Goal: Information Seeking & Learning: Get advice/opinions

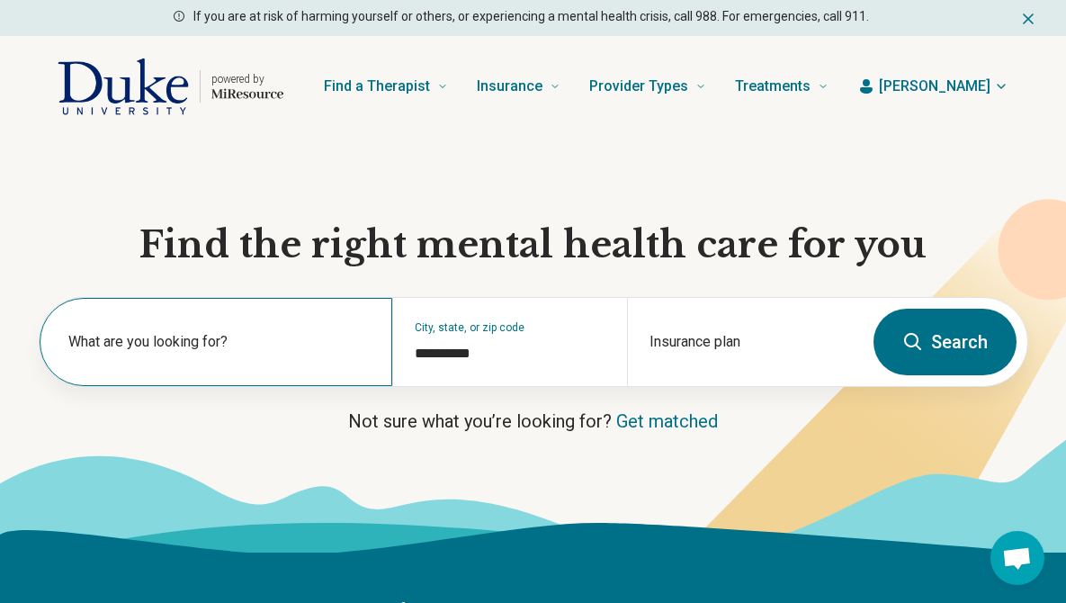
click at [139, 326] on div "What are you looking for?" at bounding box center [216, 342] width 353 height 88
click at [918, 344] on icon at bounding box center [913, 342] width 22 height 22
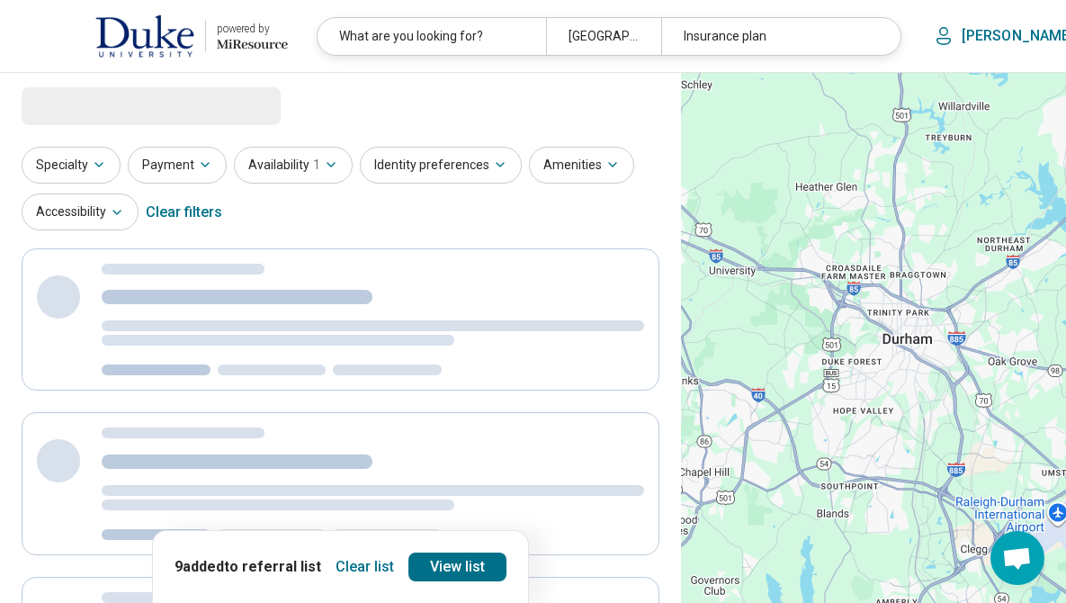
select select "***"
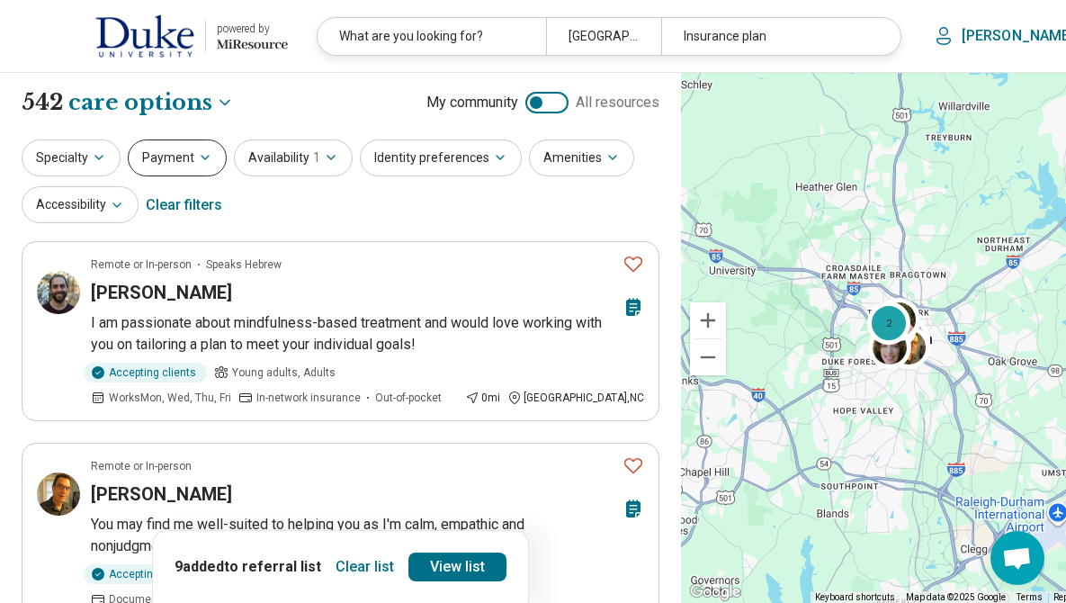
click at [173, 149] on button "Payment" at bounding box center [177, 157] width 99 height 37
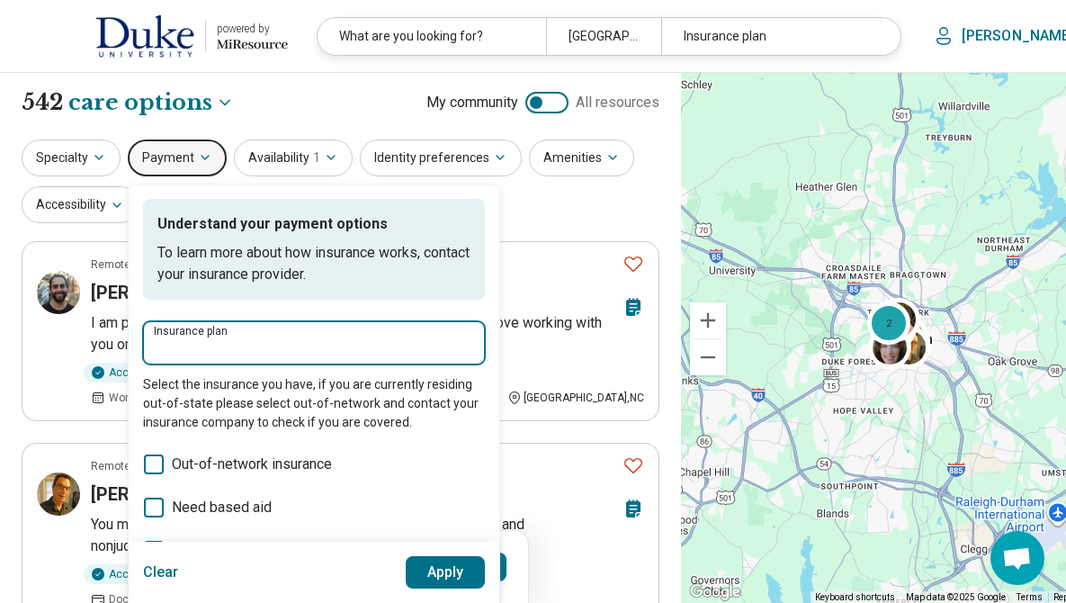
click at [219, 345] on input "Insurance plan" at bounding box center [314, 348] width 320 height 22
click at [176, 404] on div "DSHIP" at bounding box center [182, 397] width 79 height 36
type input "*****"
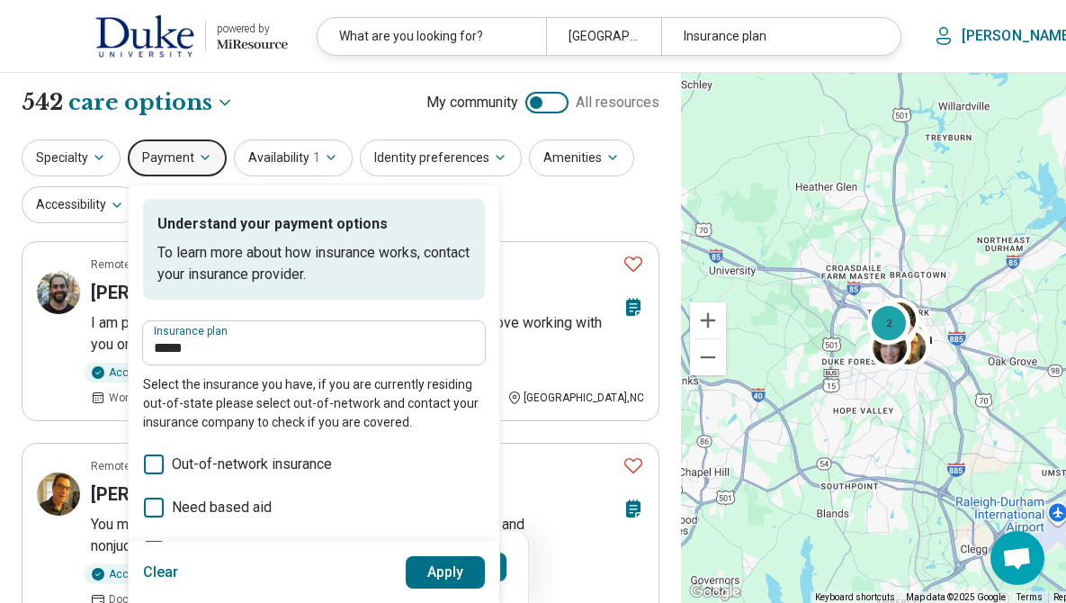
click at [441, 569] on button "Apply" at bounding box center [446, 572] width 80 height 32
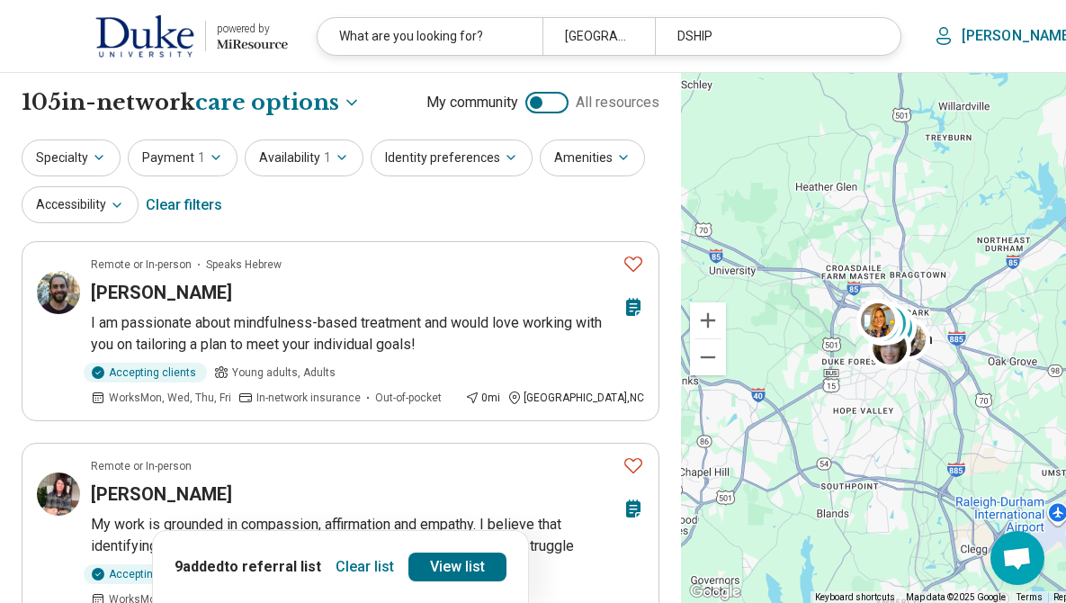
click at [349, 567] on button "Clear list" at bounding box center [364, 566] width 73 height 29
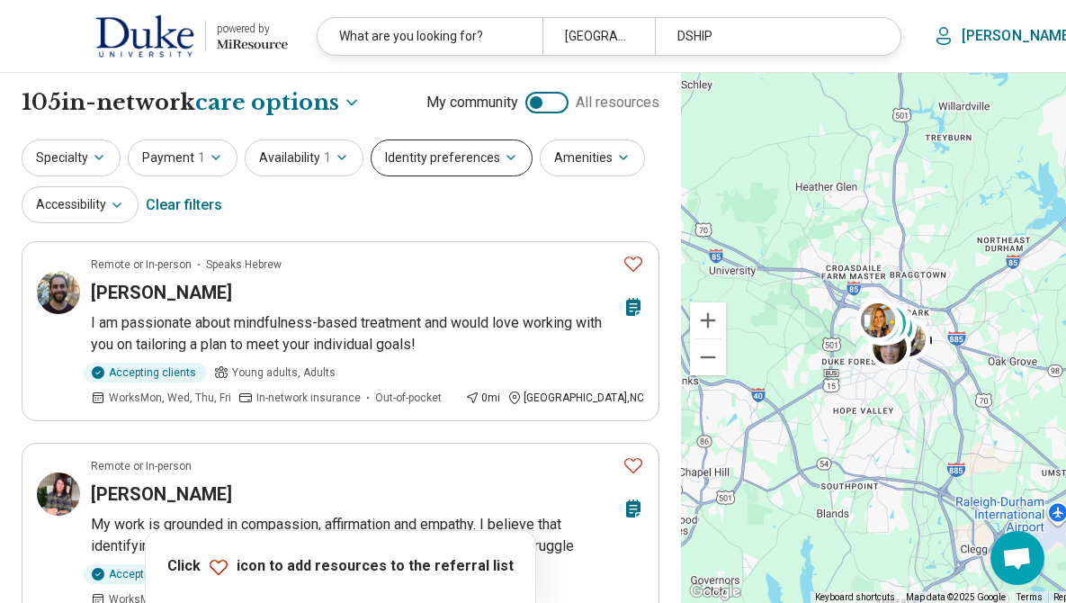
click at [415, 157] on button "Identity preferences" at bounding box center [452, 157] width 162 height 37
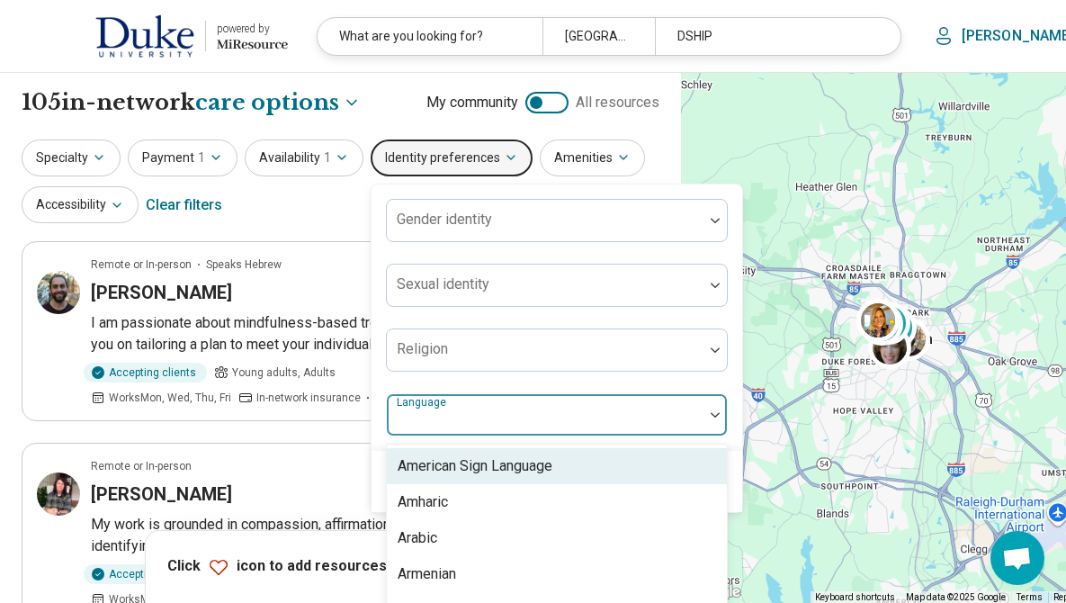
click at [423, 421] on div at bounding box center [545, 421] width 302 height 25
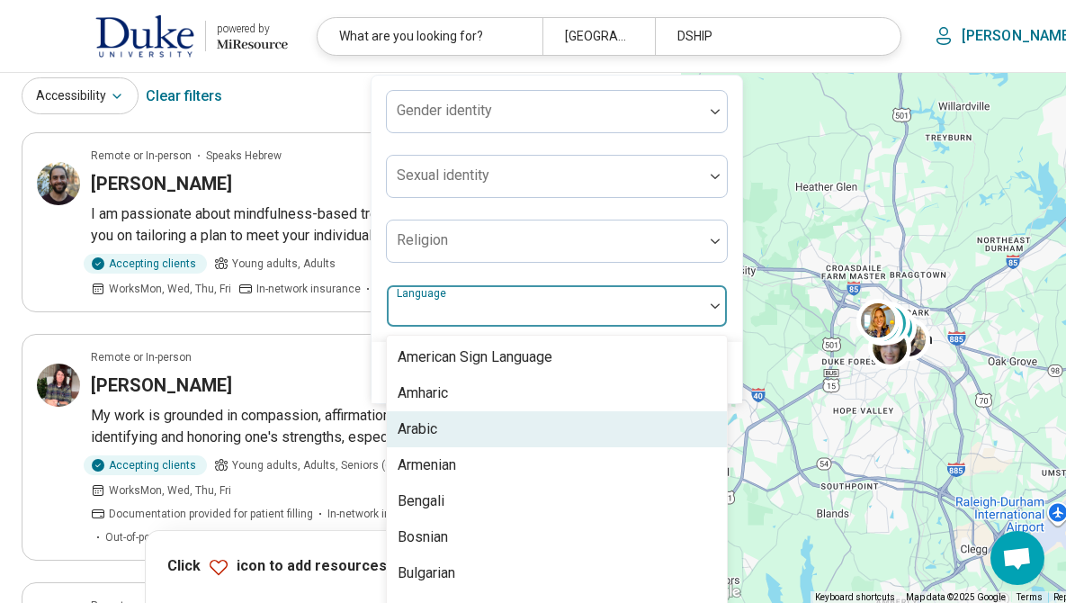
scroll to position [137, 0]
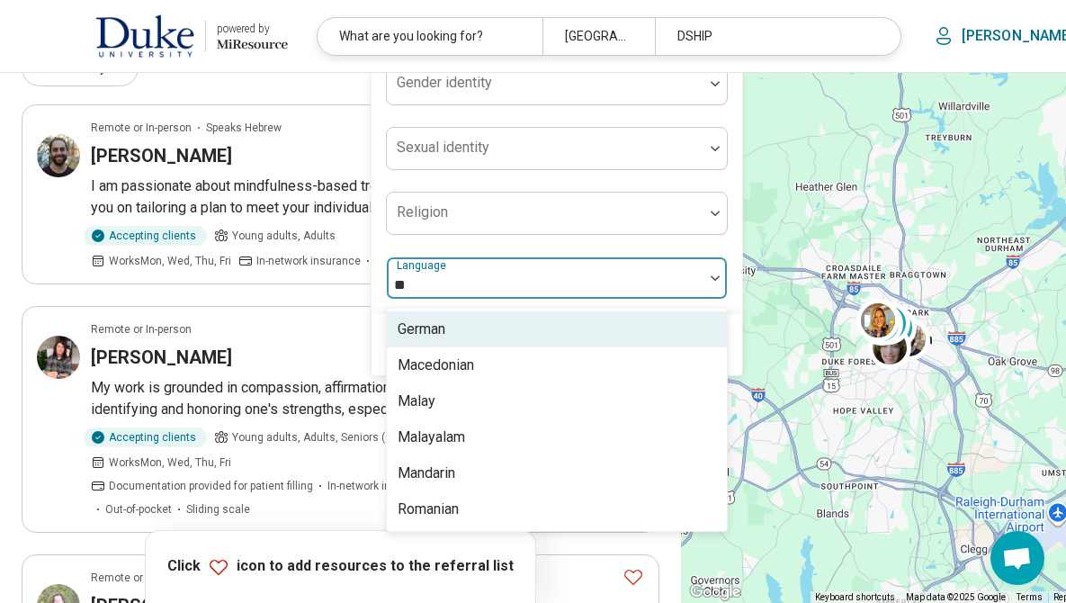
type input "***"
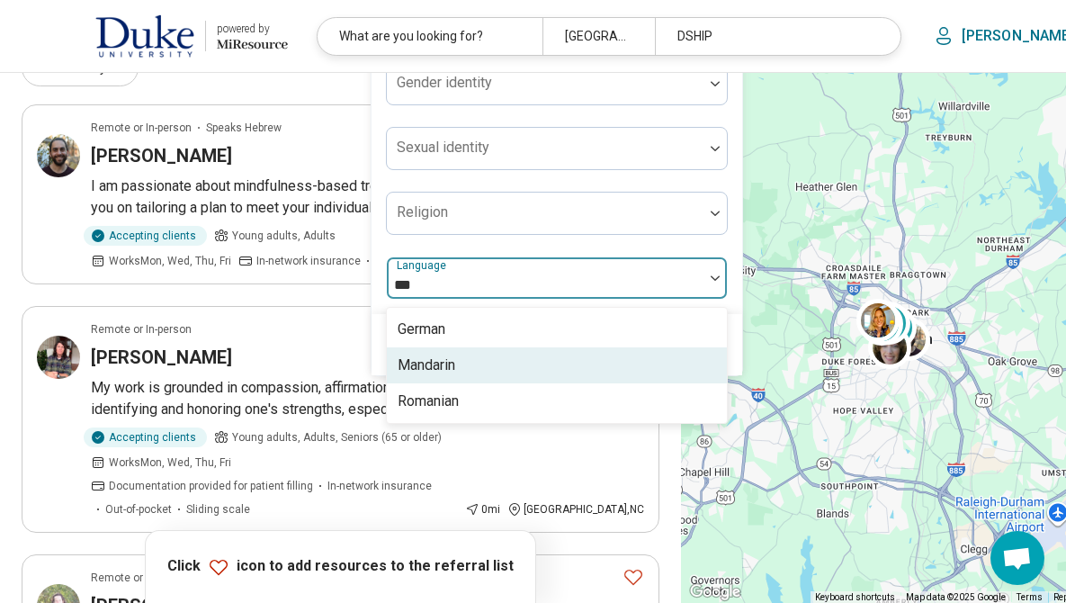
click at [417, 367] on div "Mandarin" at bounding box center [427, 365] width 58 height 22
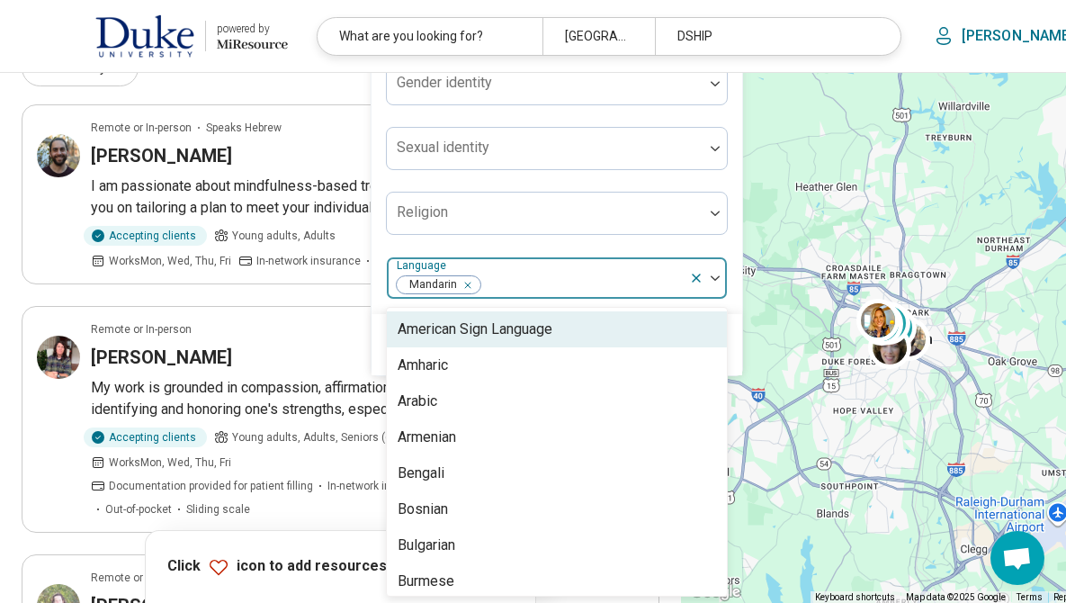
click at [514, 273] on div at bounding box center [582, 285] width 200 height 25
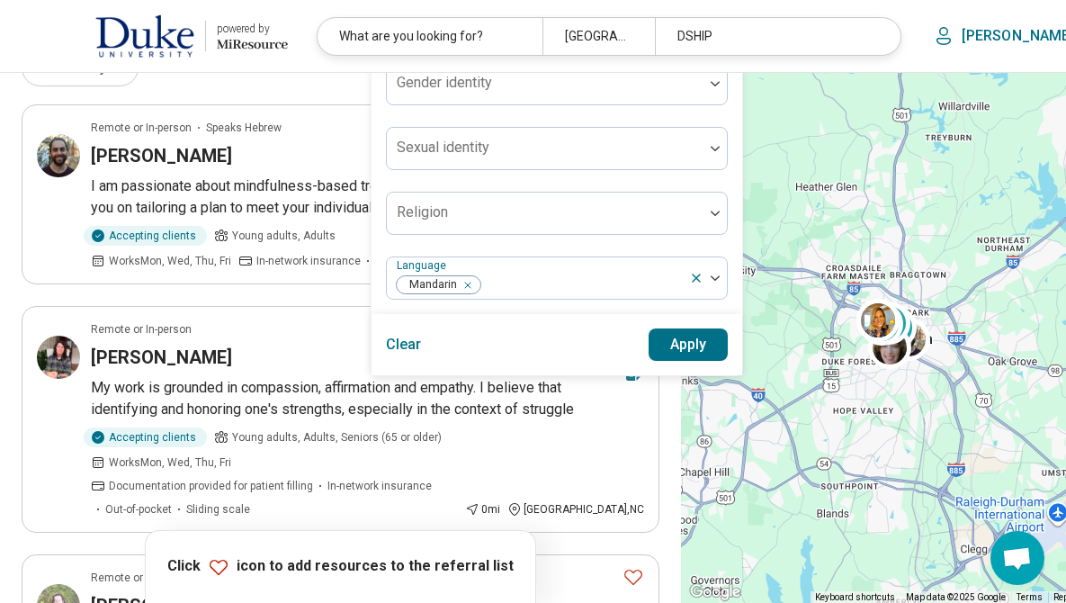
click at [686, 348] on button "Apply" at bounding box center [688, 344] width 80 height 32
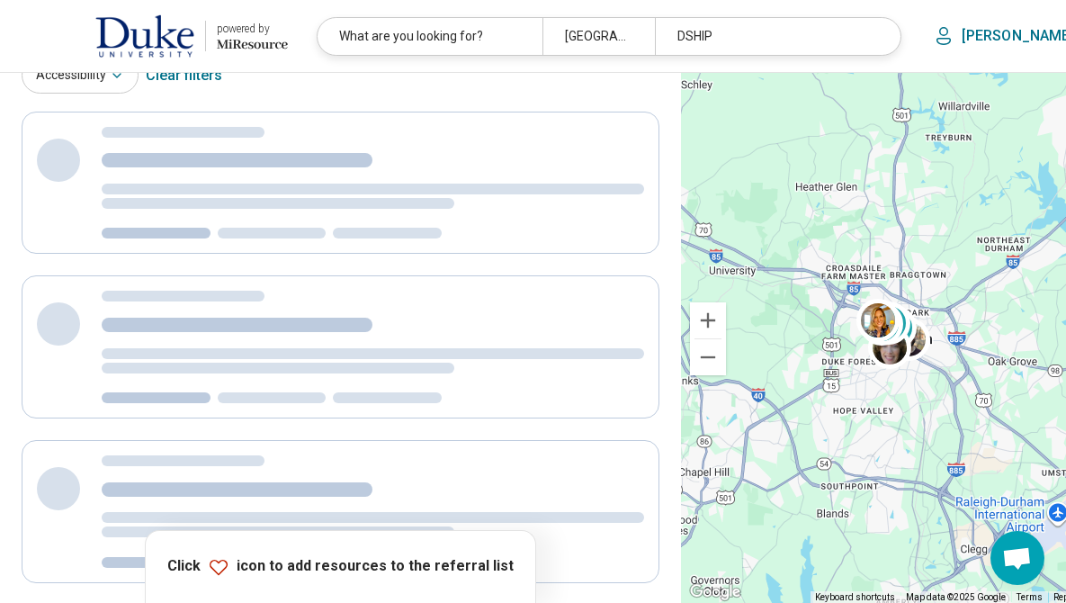
scroll to position [0, 0]
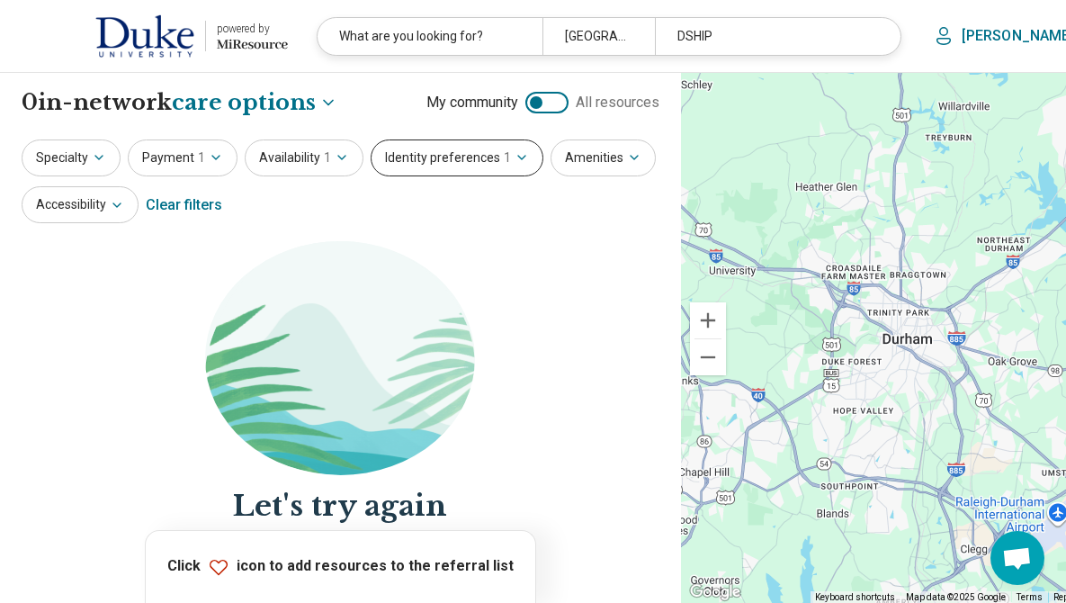
click at [493, 160] on button "Identity preferences 1" at bounding box center [457, 157] width 173 height 37
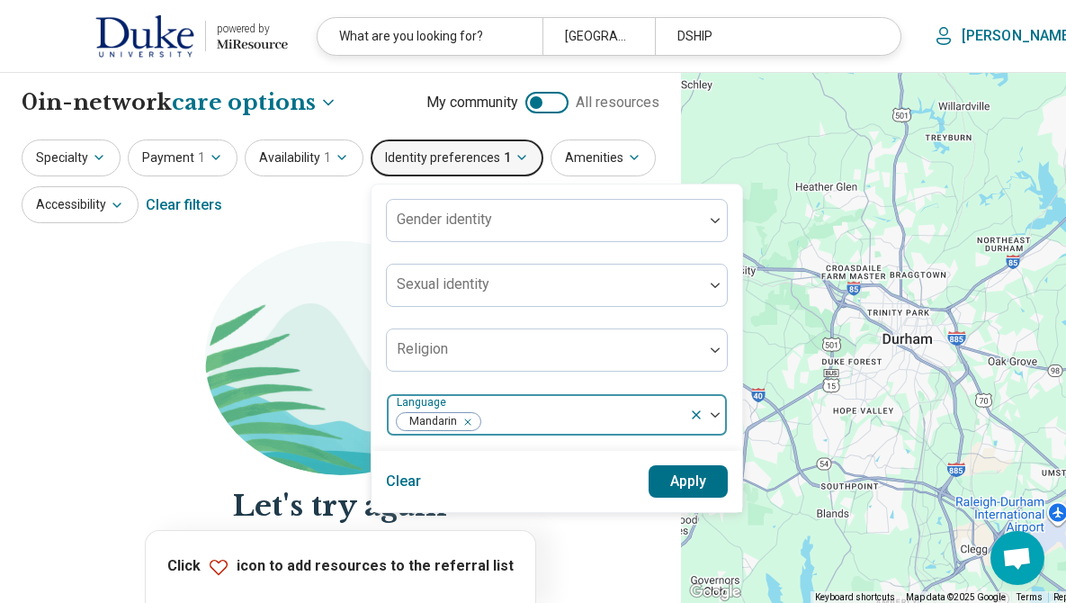
click at [461, 422] on icon "Remove [object Object]" at bounding box center [463, 422] width 13 height 13
click at [679, 483] on button "Apply" at bounding box center [688, 481] width 80 height 32
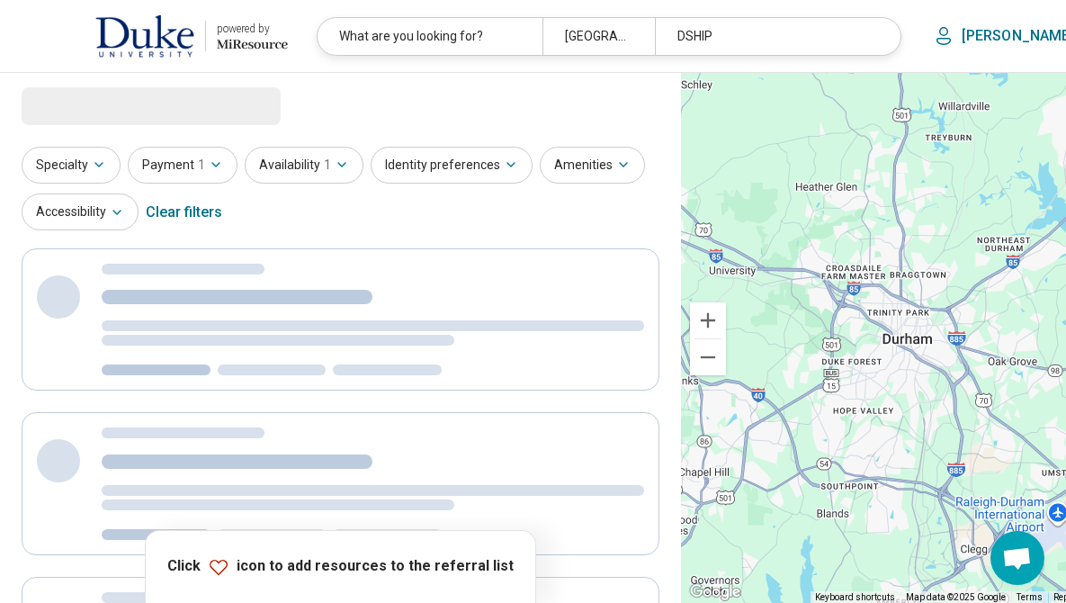
select select "***"
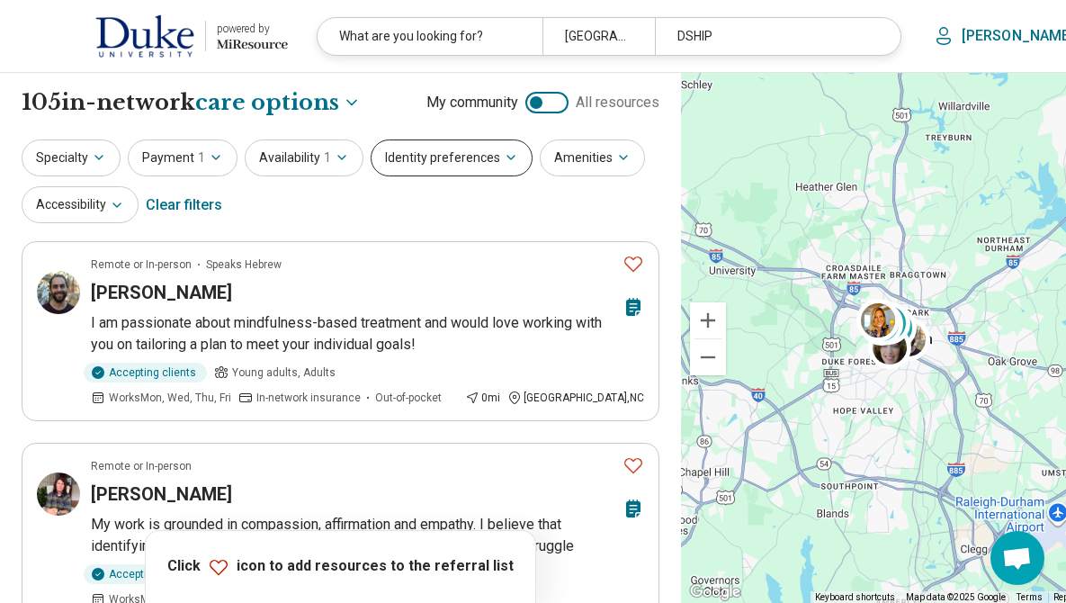
click at [437, 164] on button "Identity preferences" at bounding box center [452, 157] width 162 height 37
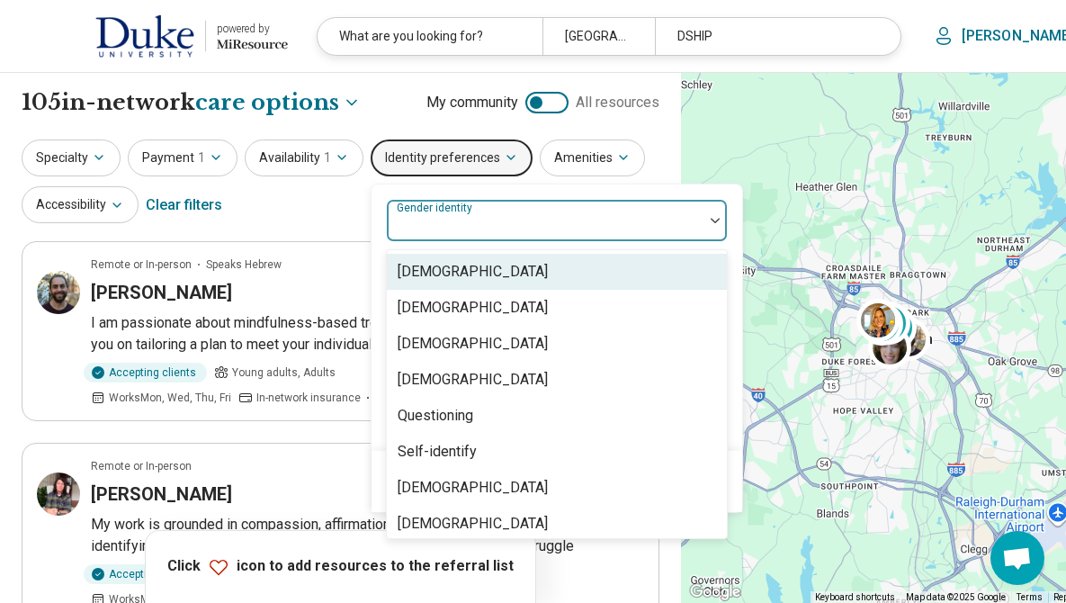
click at [478, 220] on div "Gender identity" at bounding box center [557, 220] width 342 height 43
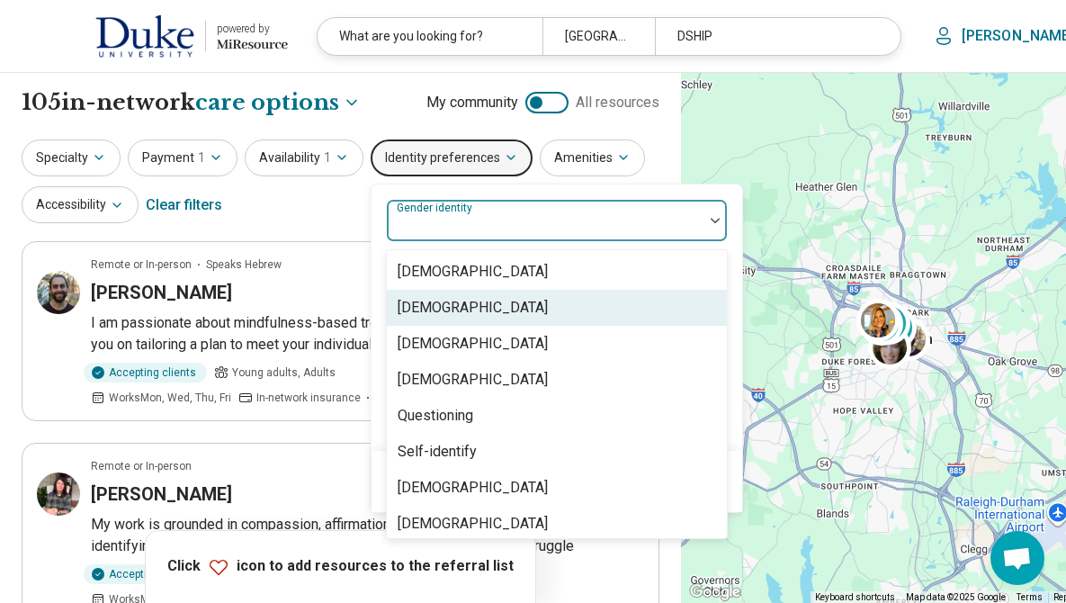
click at [443, 300] on div "[DEMOGRAPHIC_DATA]" at bounding box center [473, 308] width 150 height 22
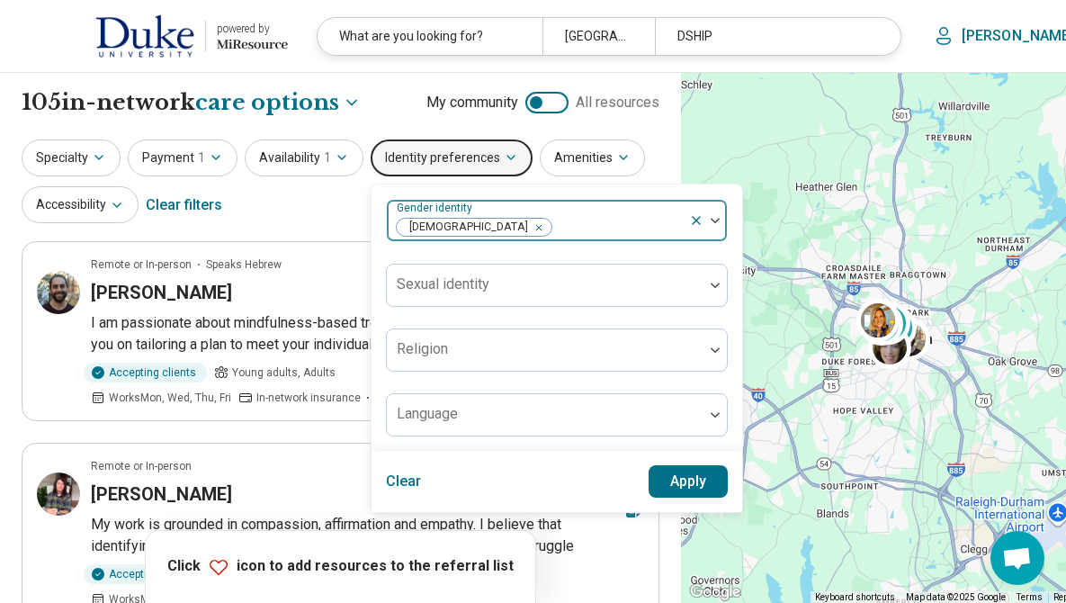
click at [599, 206] on div "[DEMOGRAPHIC_DATA]" at bounding box center [538, 221] width 302 height 40
click at [704, 478] on button "Apply" at bounding box center [688, 481] width 80 height 32
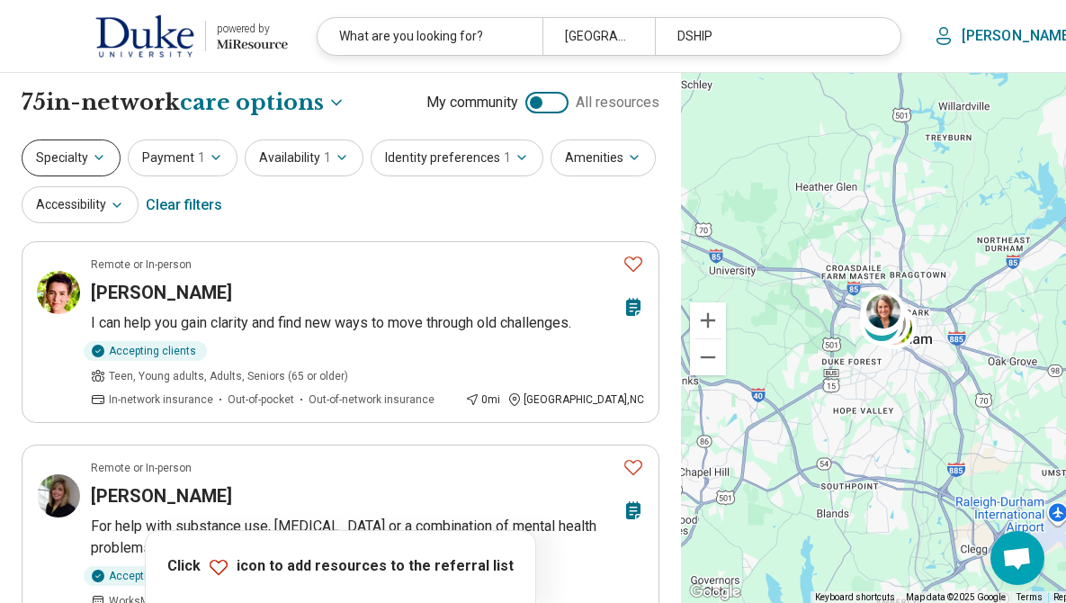
click at [56, 158] on button "Specialty" at bounding box center [71, 157] width 99 height 37
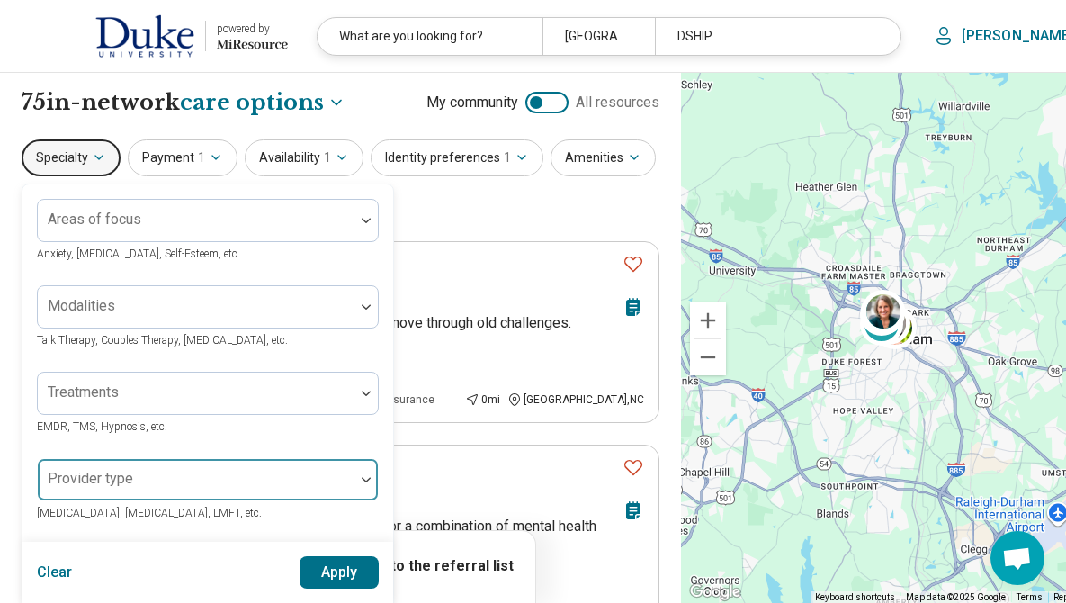
click at [149, 471] on div at bounding box center [196, 480] width 317 height 40
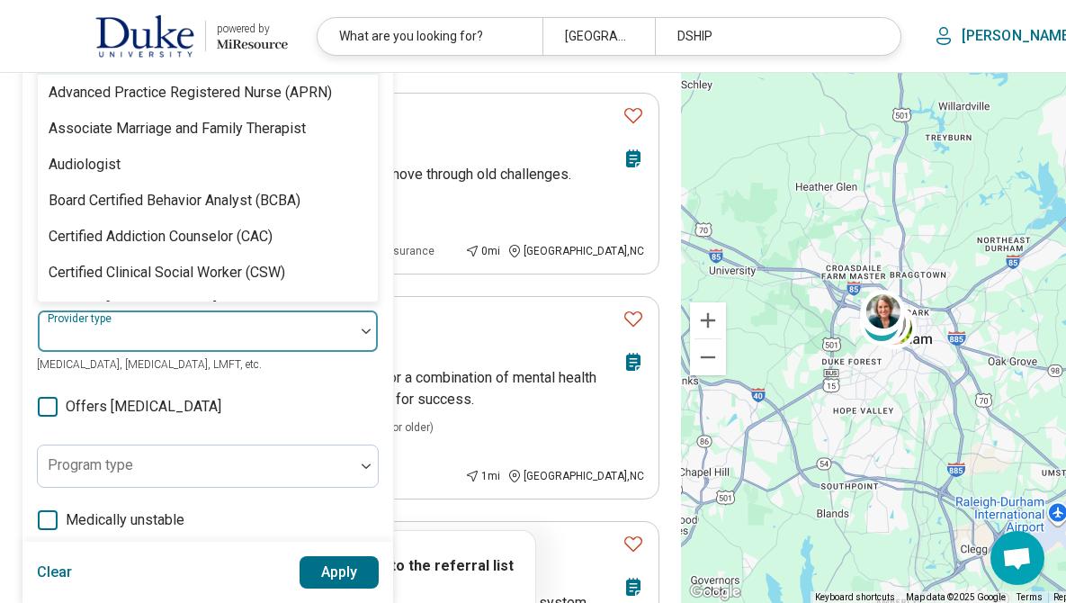
scroll to position [201, 0]
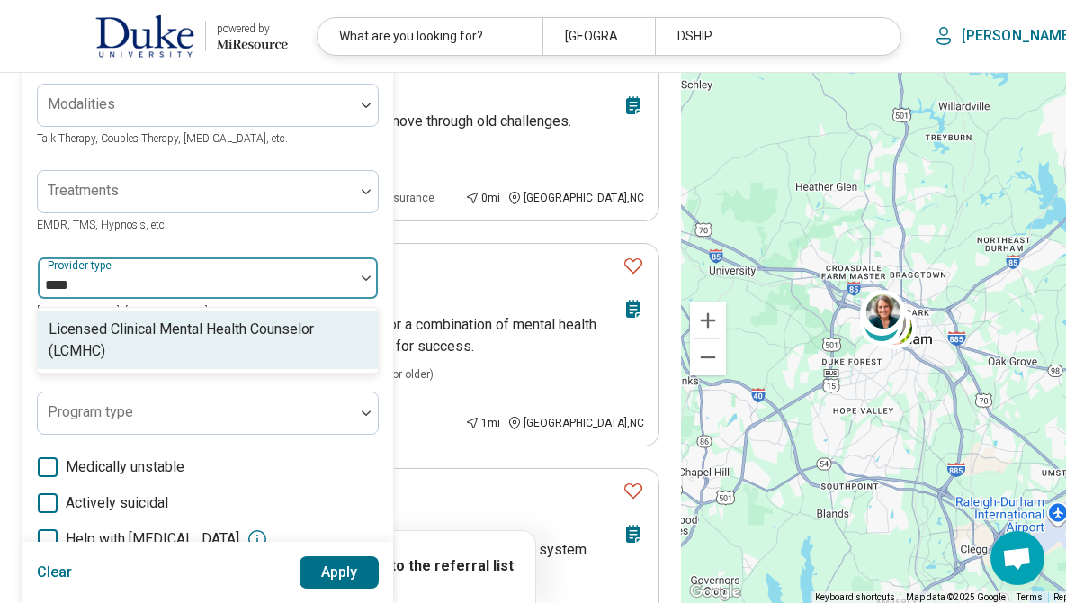
type input "*****"
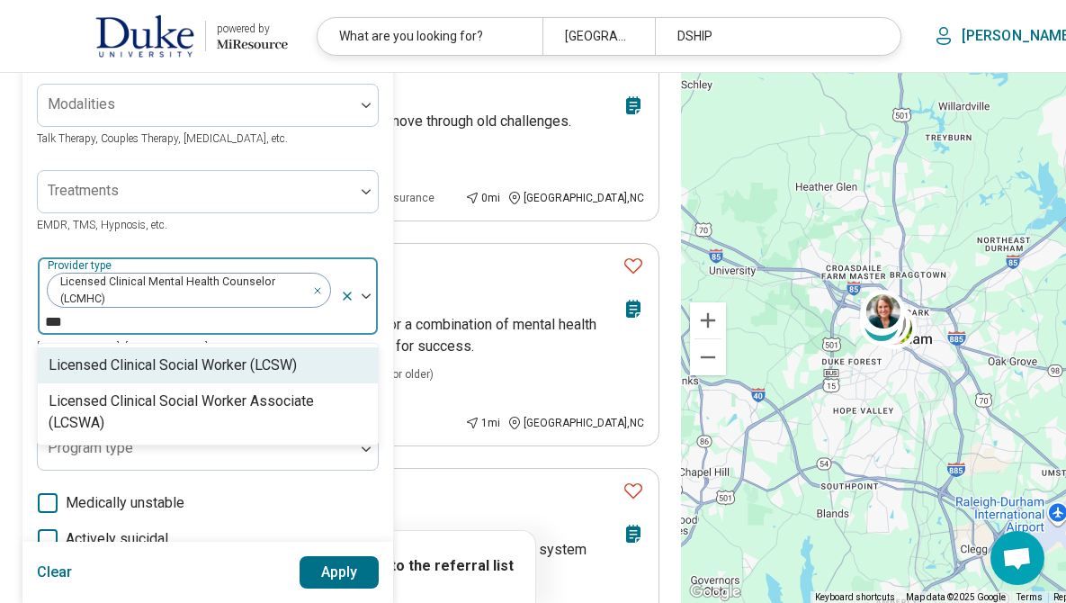
type input "****"
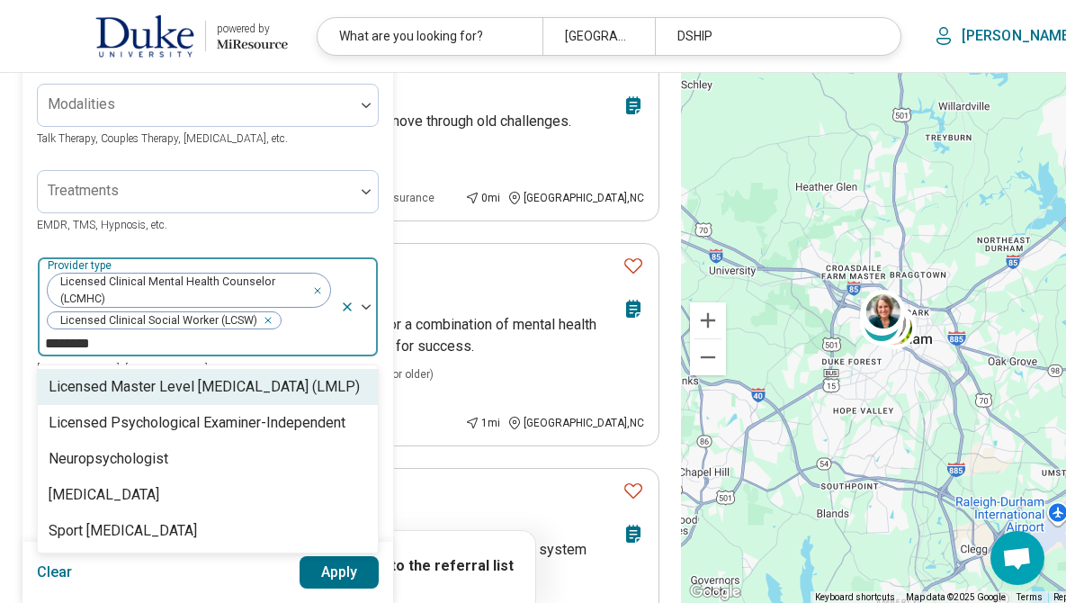
type input "*********"
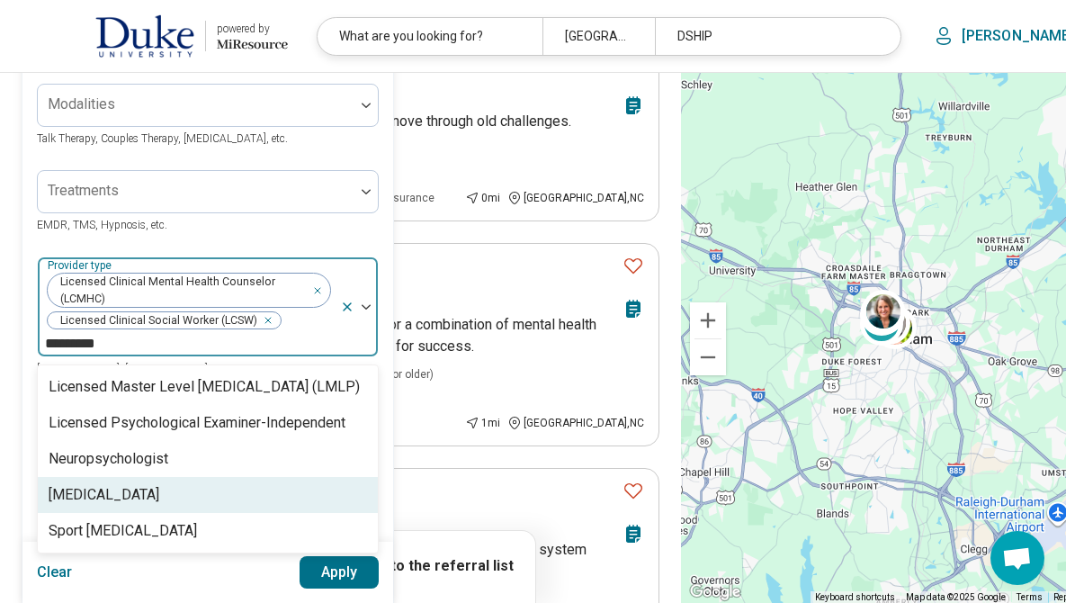
click at [82, 506] on div "[MEDICAL_DATA]" at bounding box center [208, 495] width 340 height 36
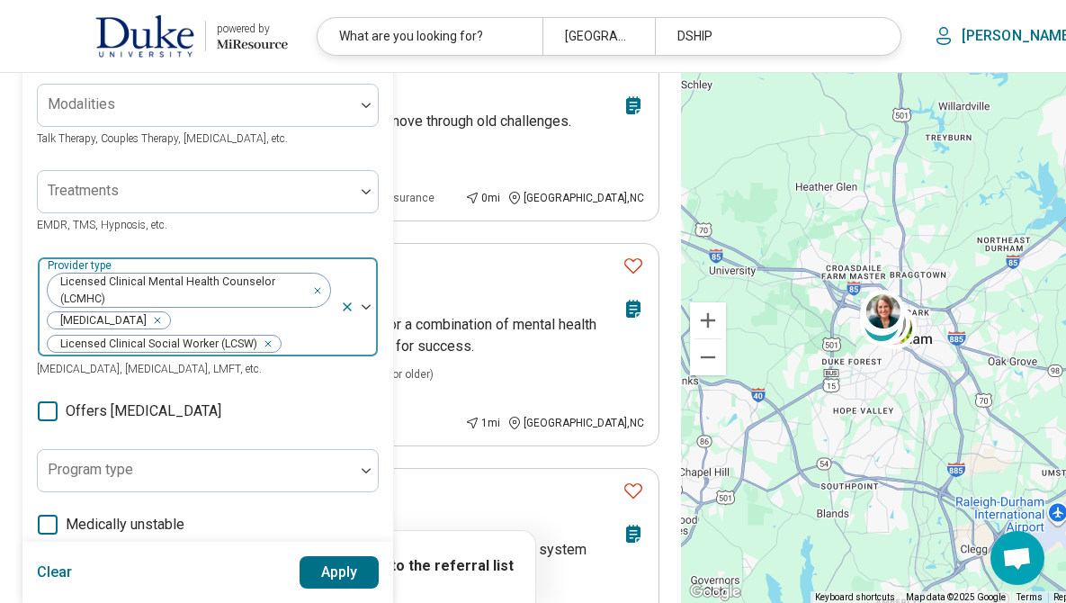
click at [326, 344] on div at bounding box center [307, 343] width 50 height 25
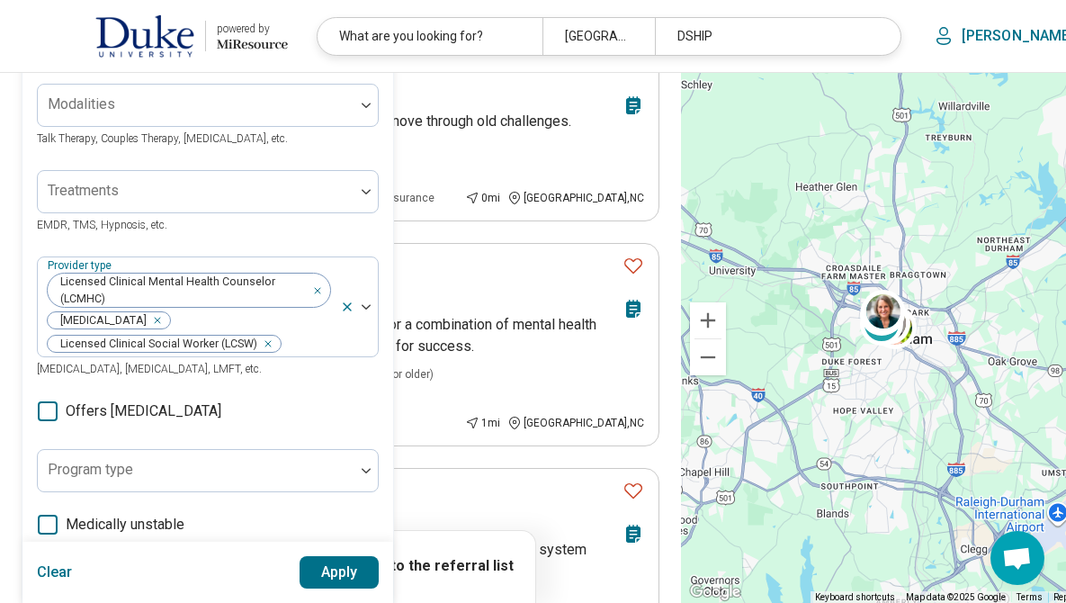
click at [337, 564] on button "Apply" at bounding box center [340, 572] width 80 height 32
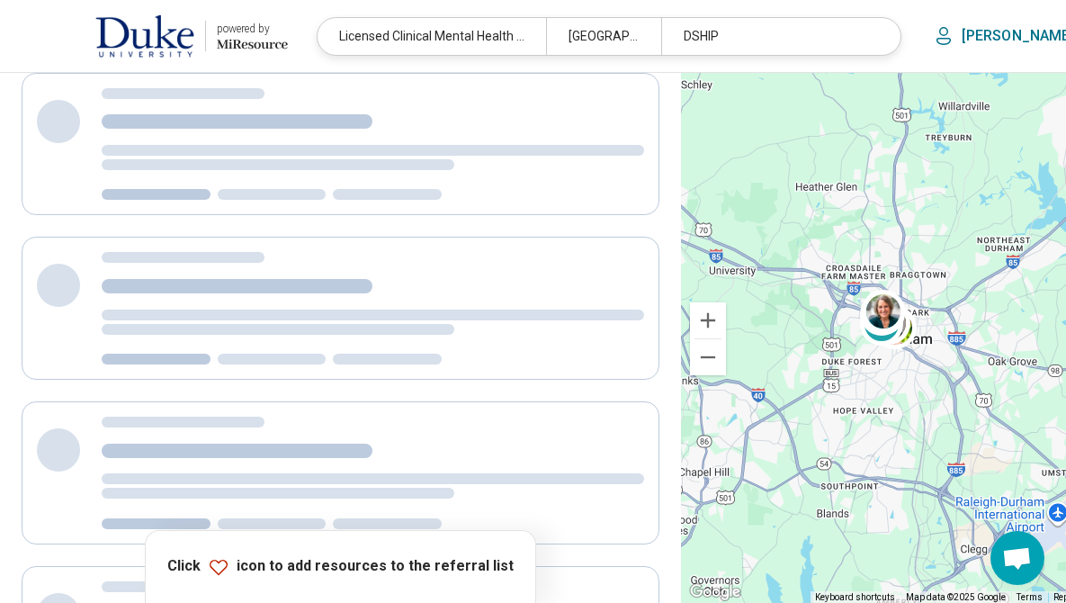
scroll to position [101, 0]
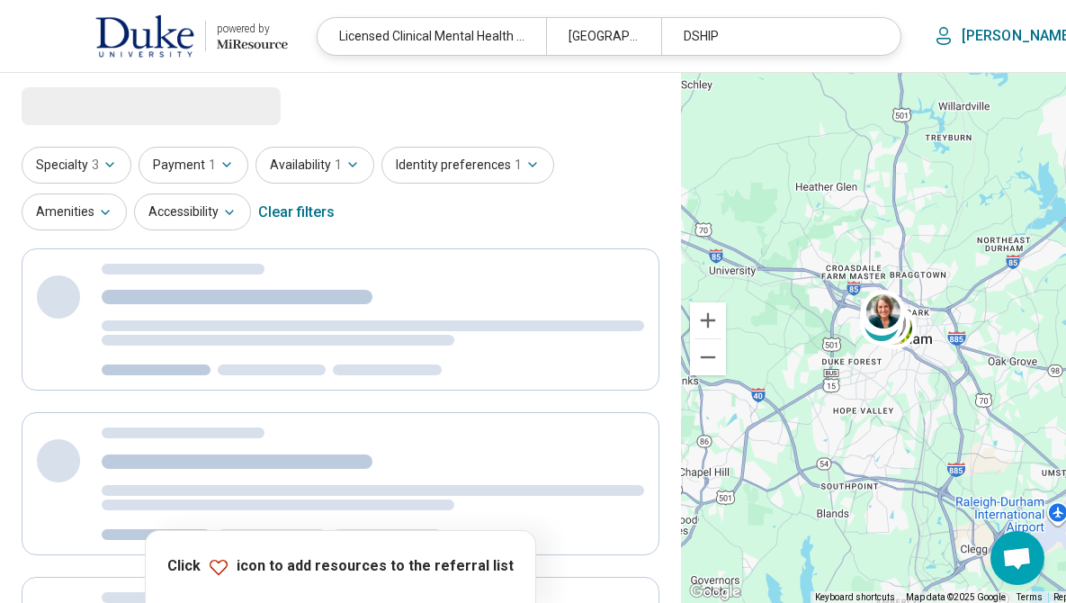
select select "***"
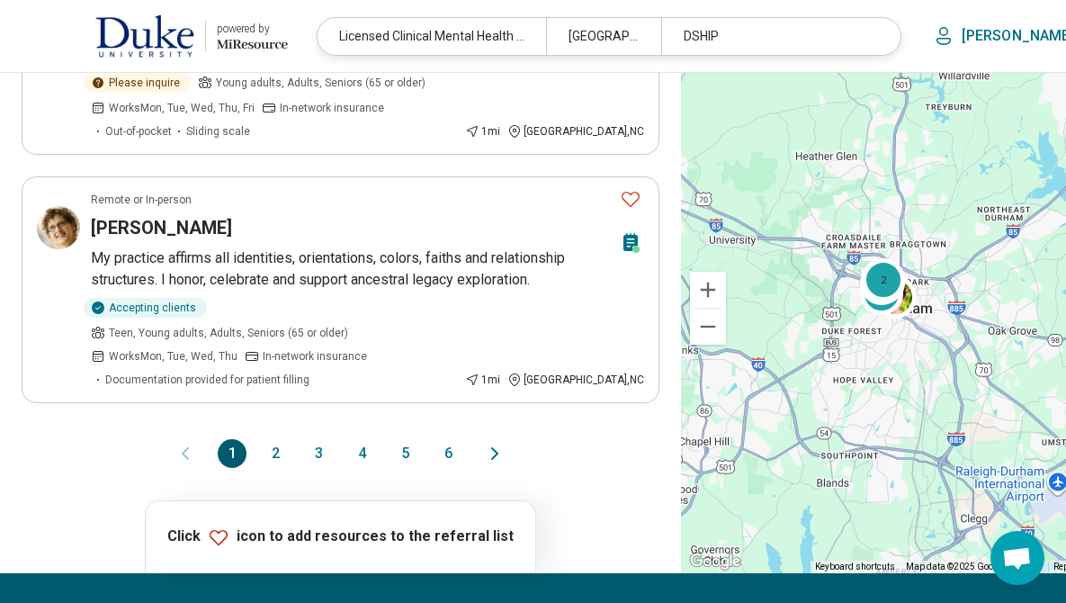
scroll to position [2185, 0]
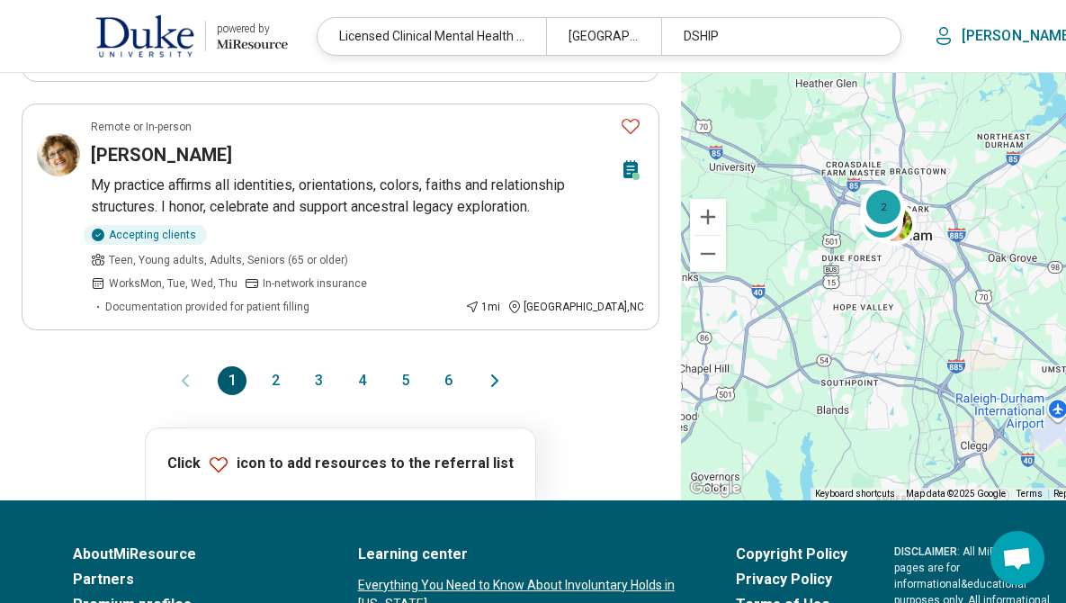
click at [261, 375] on button "2" at bounding box center [275, 380] width 29 height 29
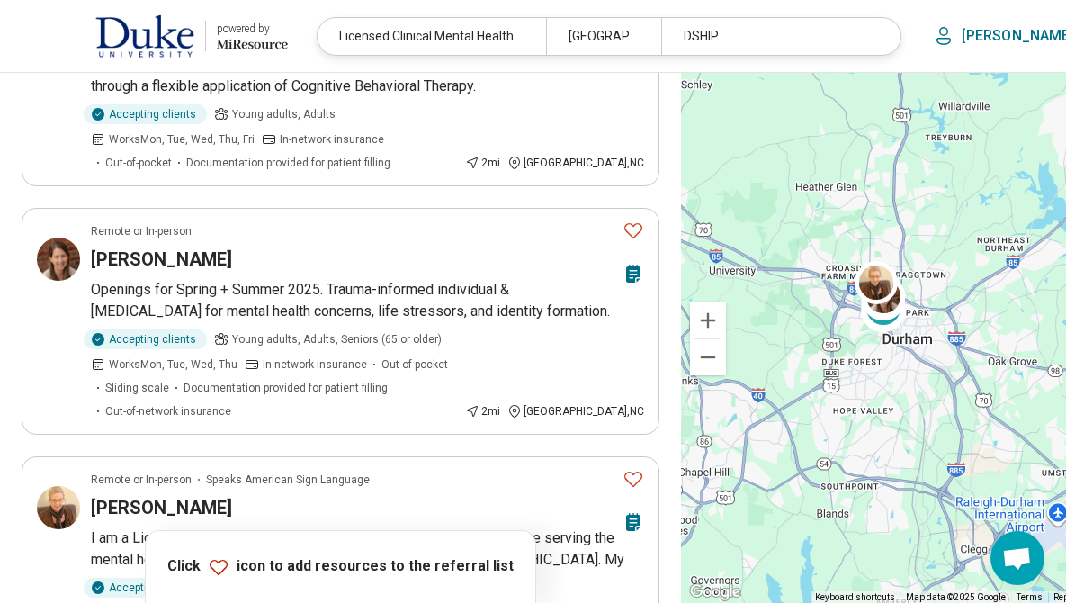
scroll to position [1800, 0]
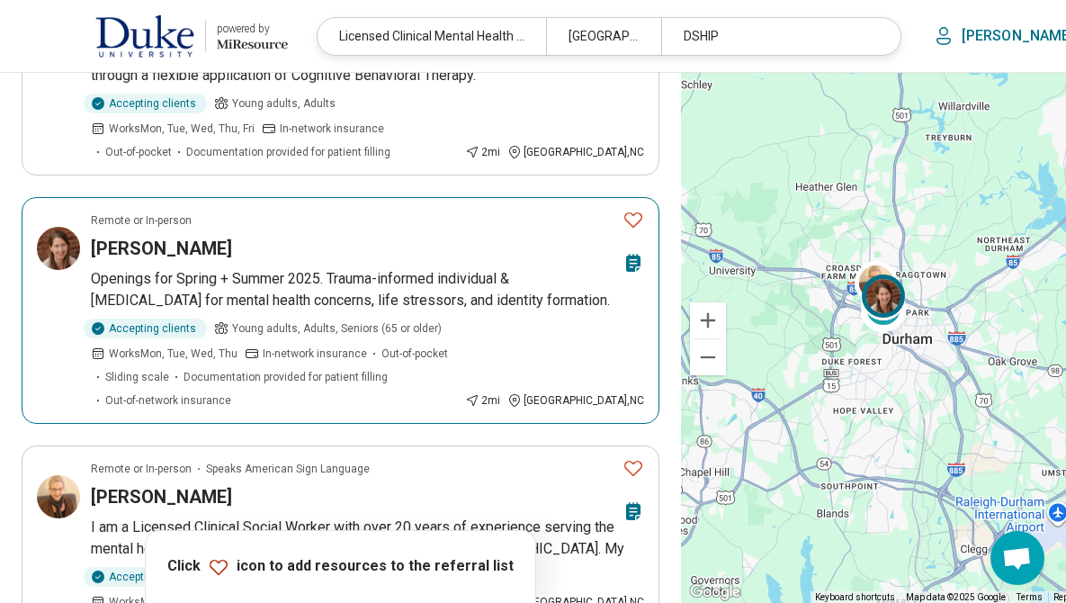
click at [622, 219] on icon "Favorite" at bounding box center [633, 220] width 22 height 22
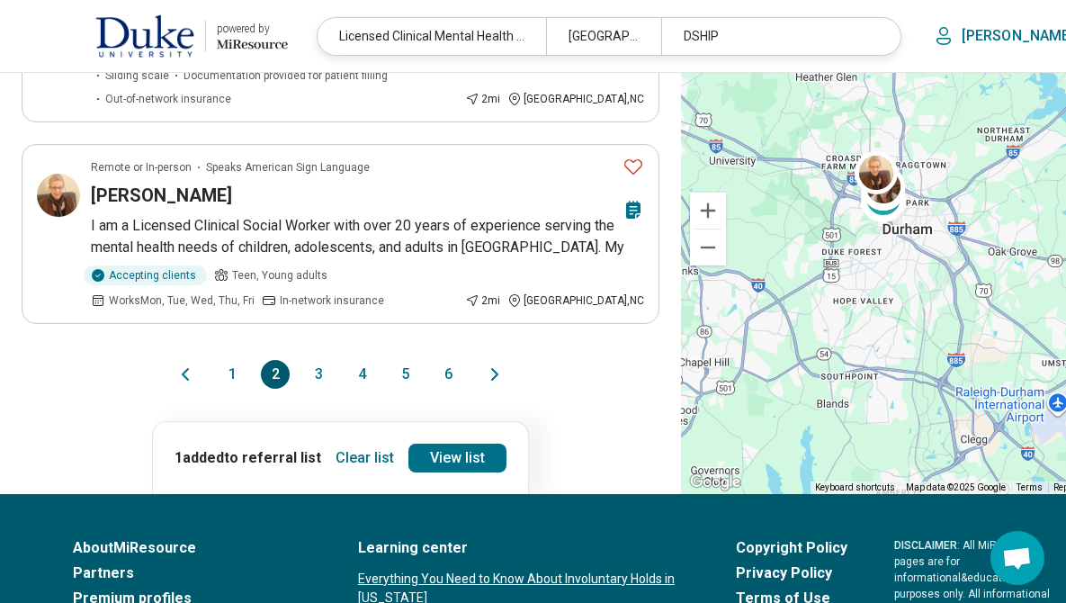
scroll to position [2103, 0]
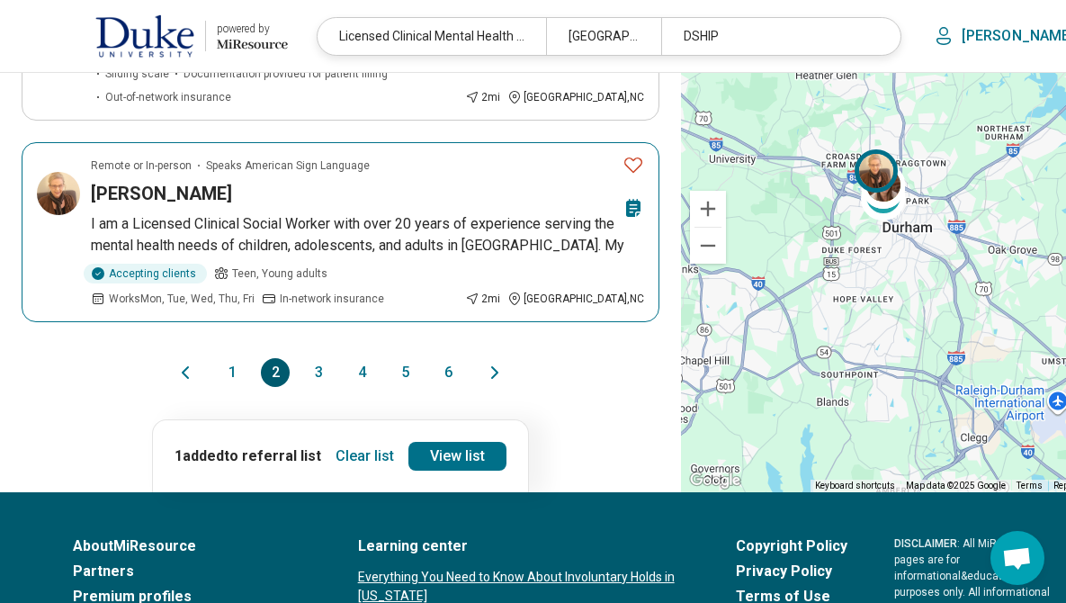
click at [622, 166] on icon "Favorite" at bounding box center [633, 165] width 22 height 22
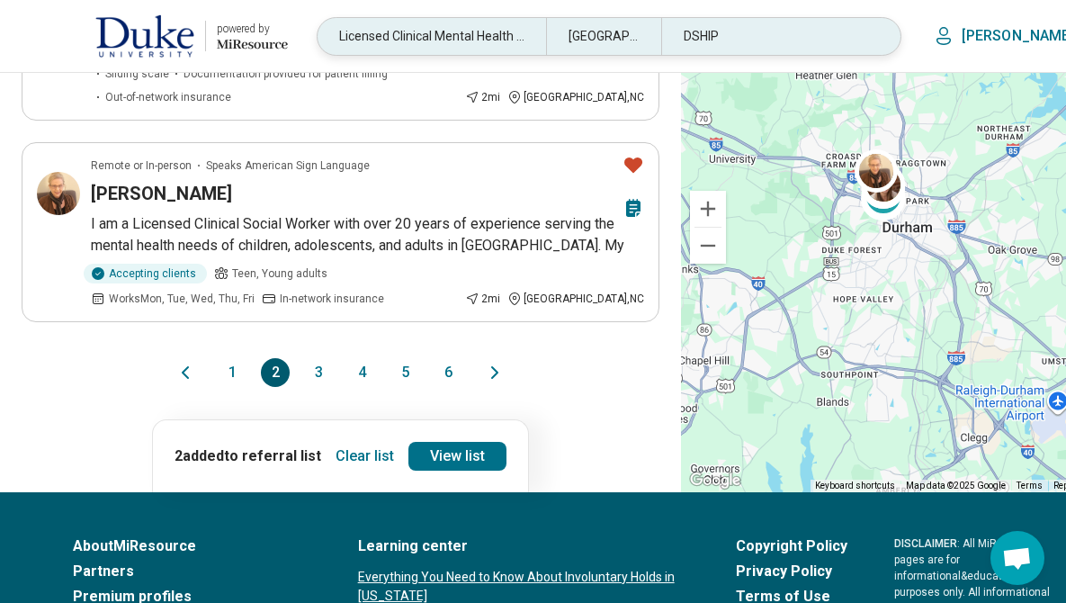
click at [771, 39] on div "DSHIP" at bounding box center [775, 36] width 228 height 37
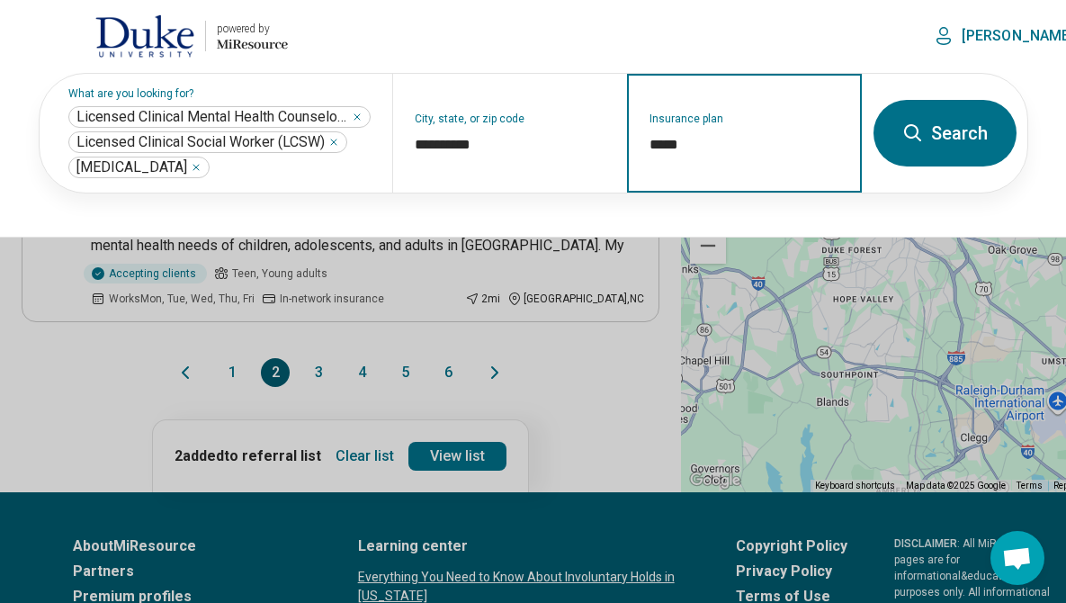
click at [715, 139] on input "*****" at bounding box center [744, 145] width 191 height 22
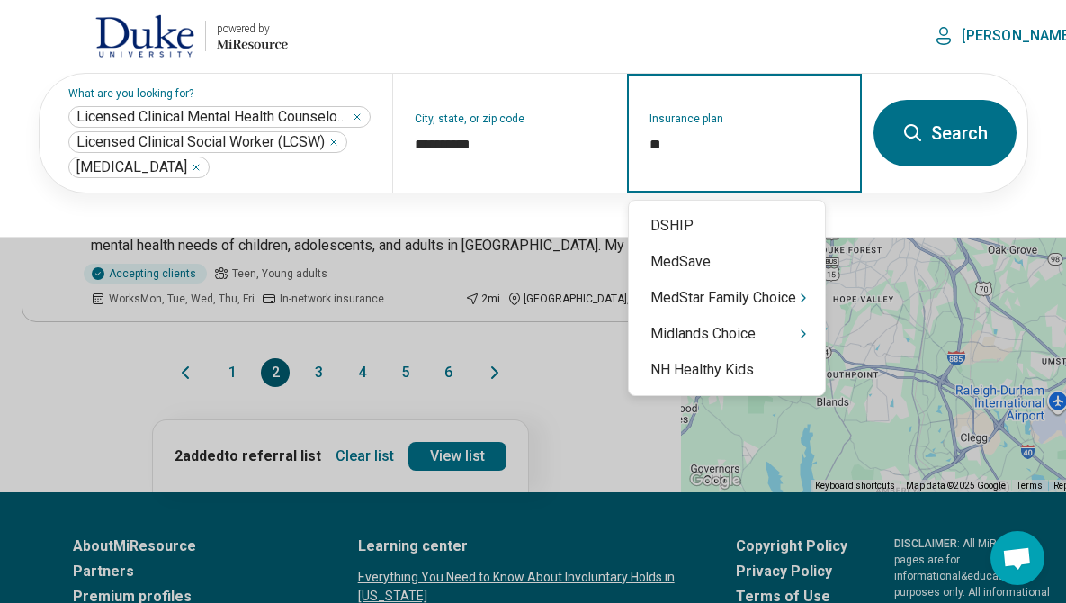
type input "*"
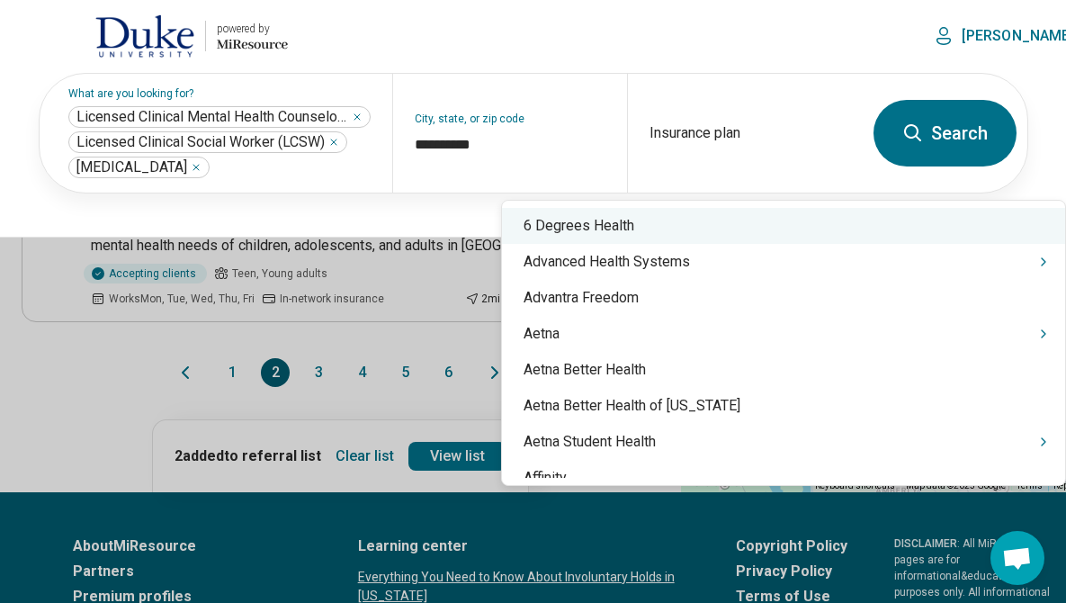
click at [57, 476] on button at bounding box center [533, 301] width 1066 height 603
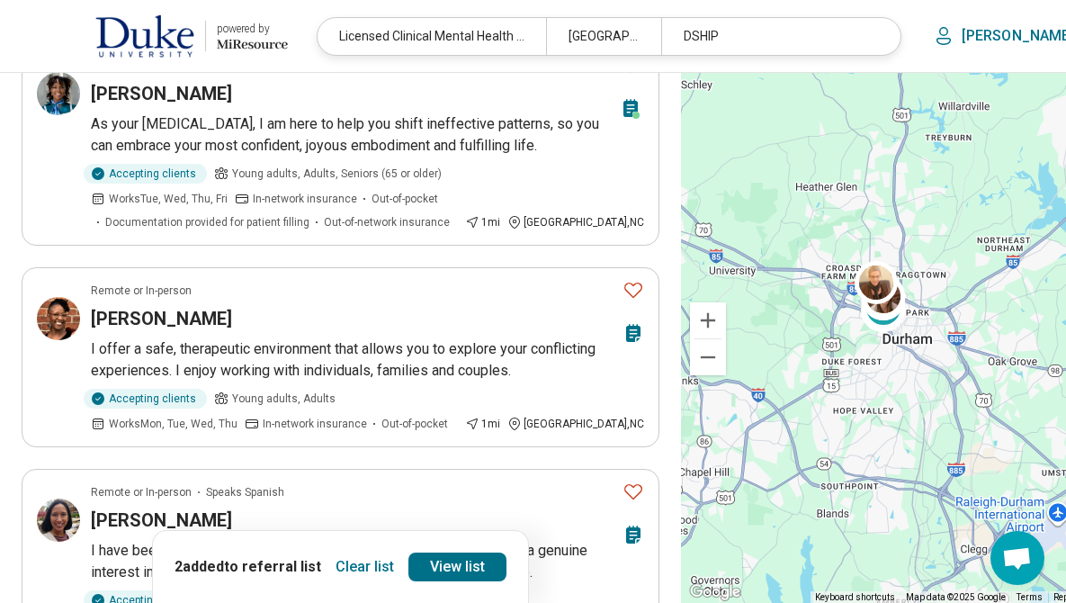
scroll to position [0, 0]
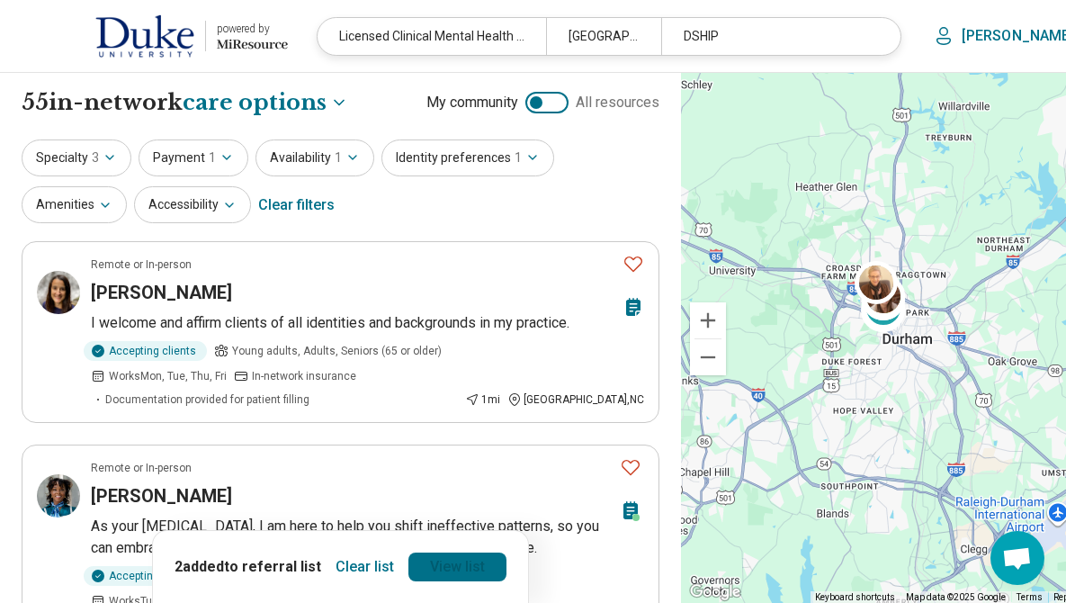
click at [427, 559] on link "View list" at bounding box center [457, 566] width 98 height 29
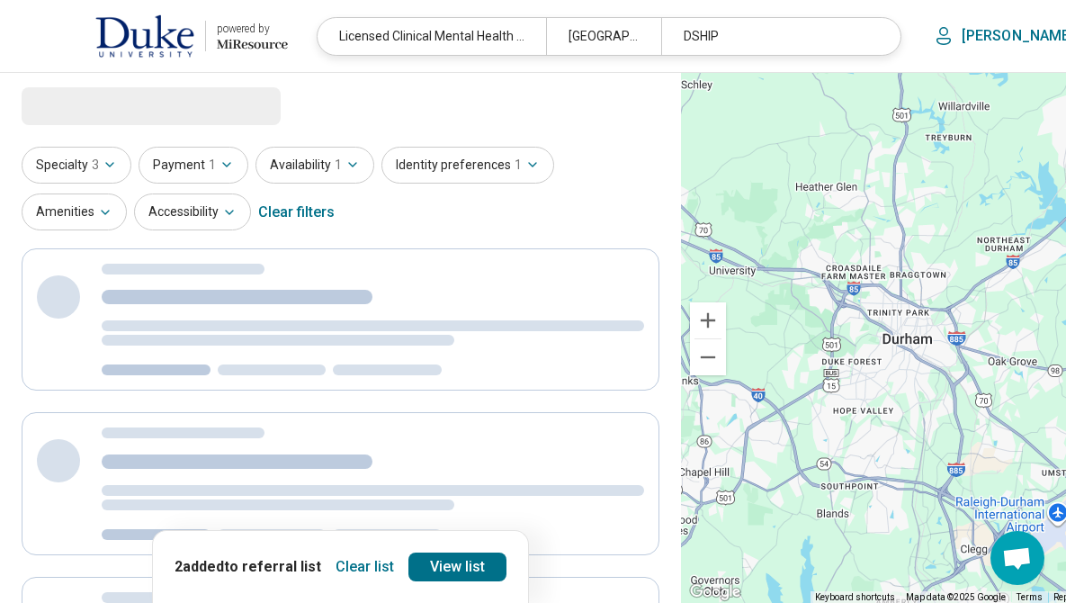
select select "***"
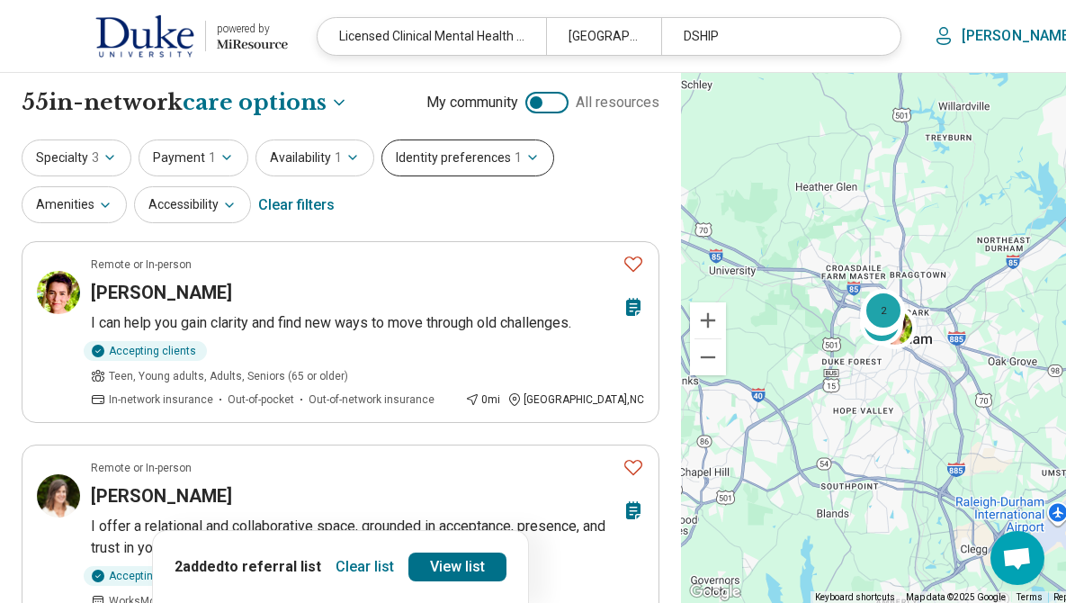
click at [475, 162] on button "Identity preferences 1" at bounding box center [467, 157] width 173 height 37
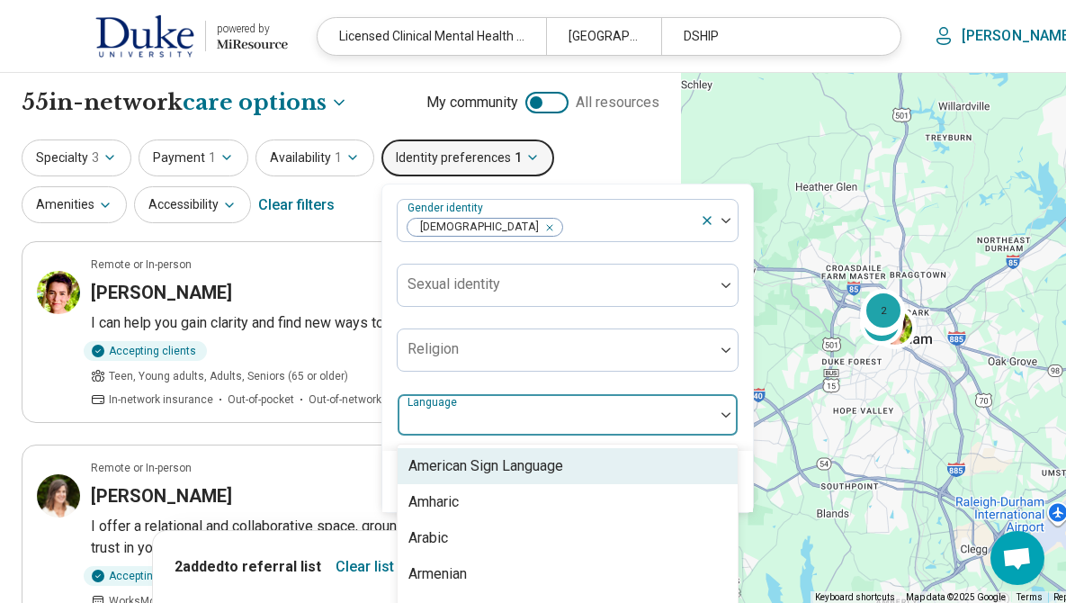
click at [461, 395] on div at bounding box center [556, 415] width 317 height 40
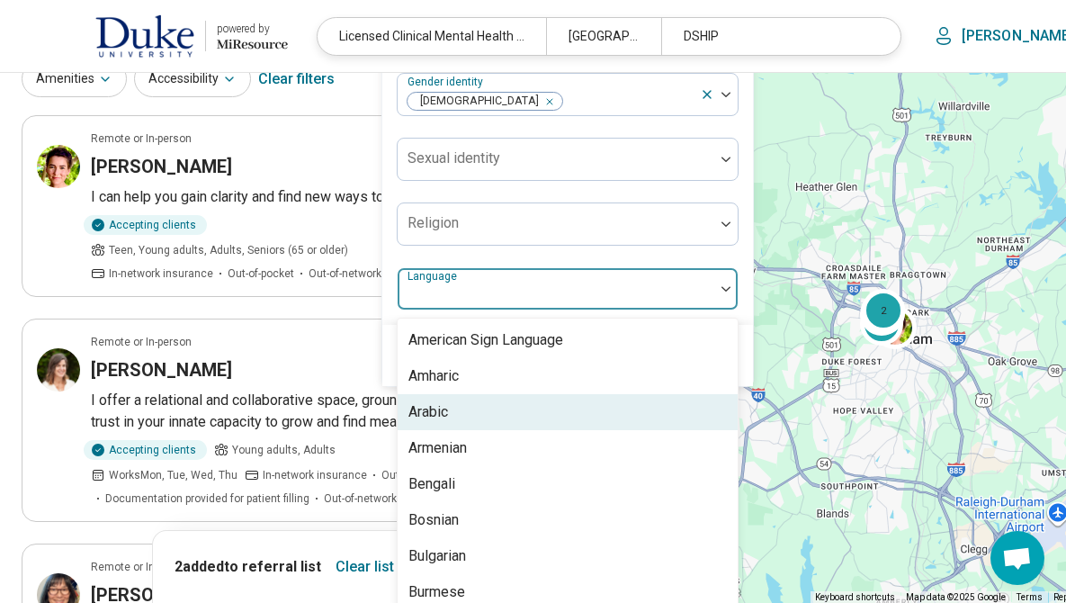
scroll to position [137, 0]
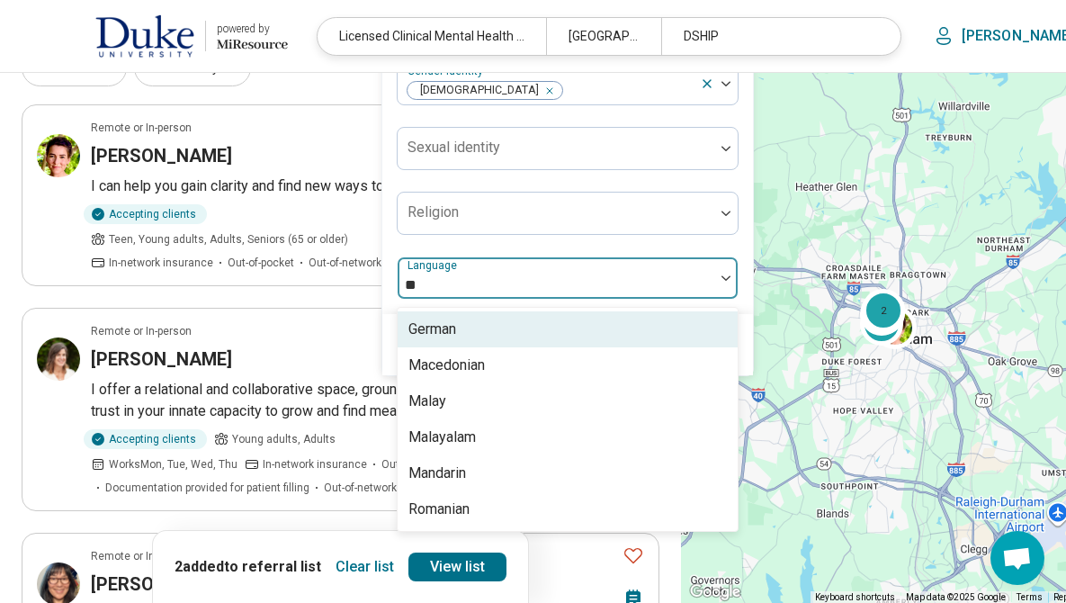
type input "***"
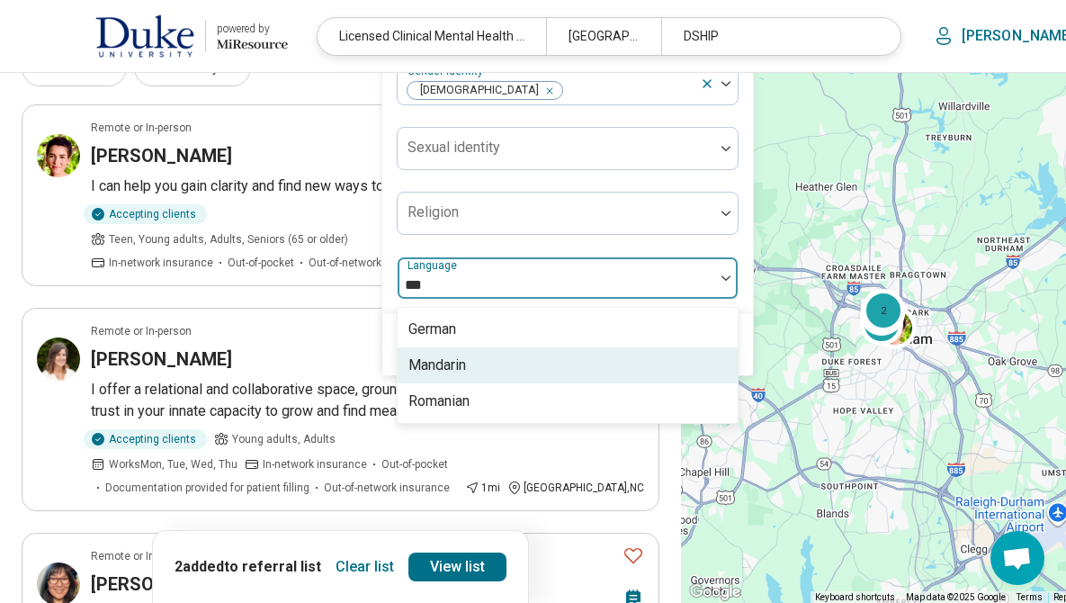
click at [476, 350] on div "Mandarin" at bounding box center [568, 365] width 340 height 36
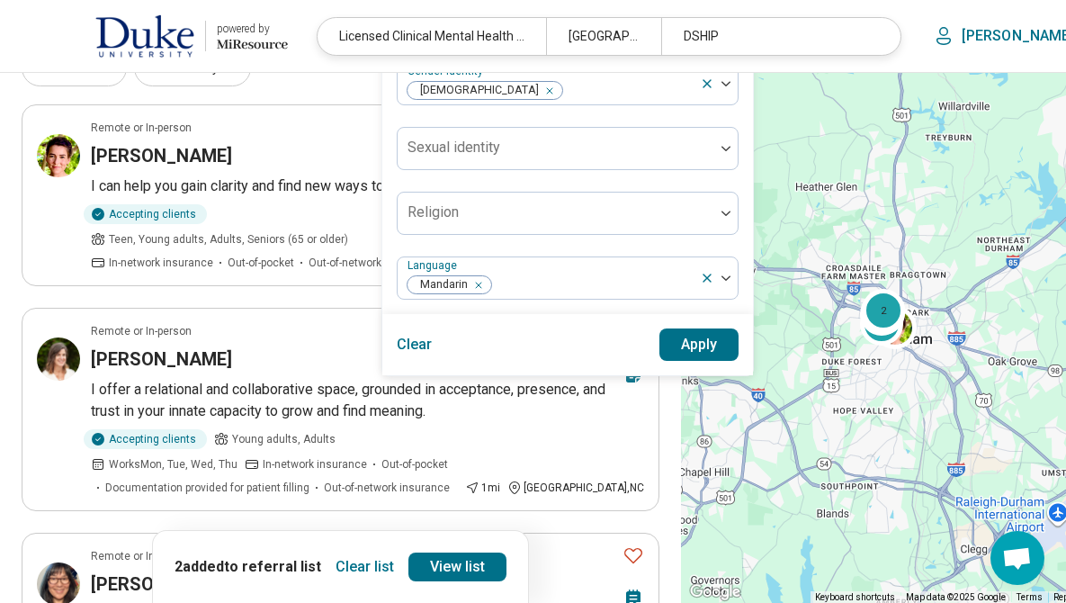
click at [613, 251] on div "Gender identity [DEMOGRAPHIC_DATA] Sexual identity Religion Language Mandarin" at bounding box center [568, 180] width 342 height 237
click at [694, 340] on button "Apply" at bounding box center [699, 344] width 80 height 32
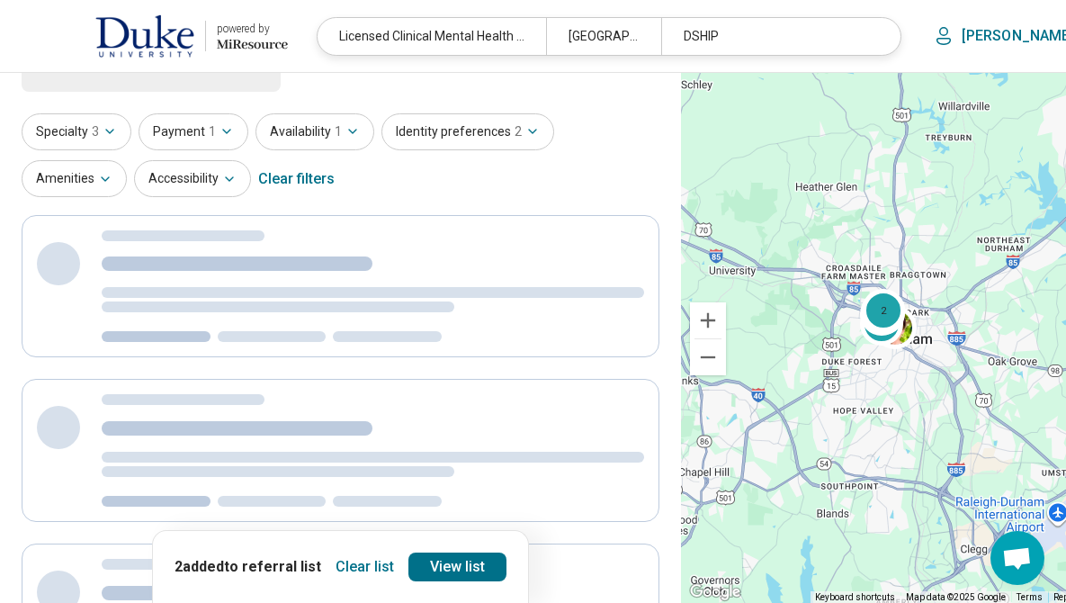
scroll to position [0, 0]
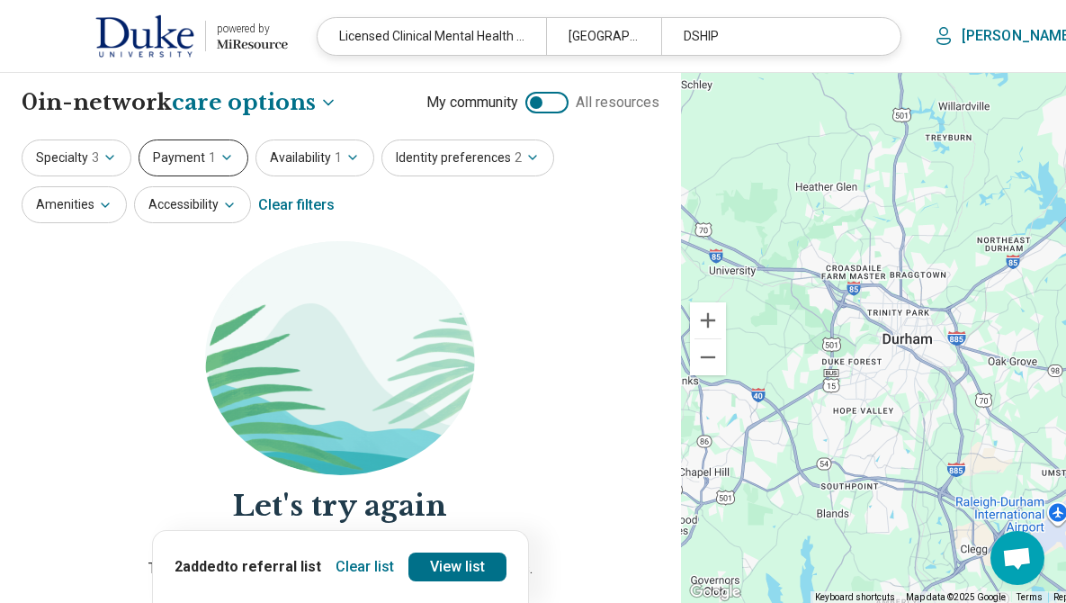
click at [195, 158] on button "Payment 1" at bounding box center [194, 157] width 110 height 37
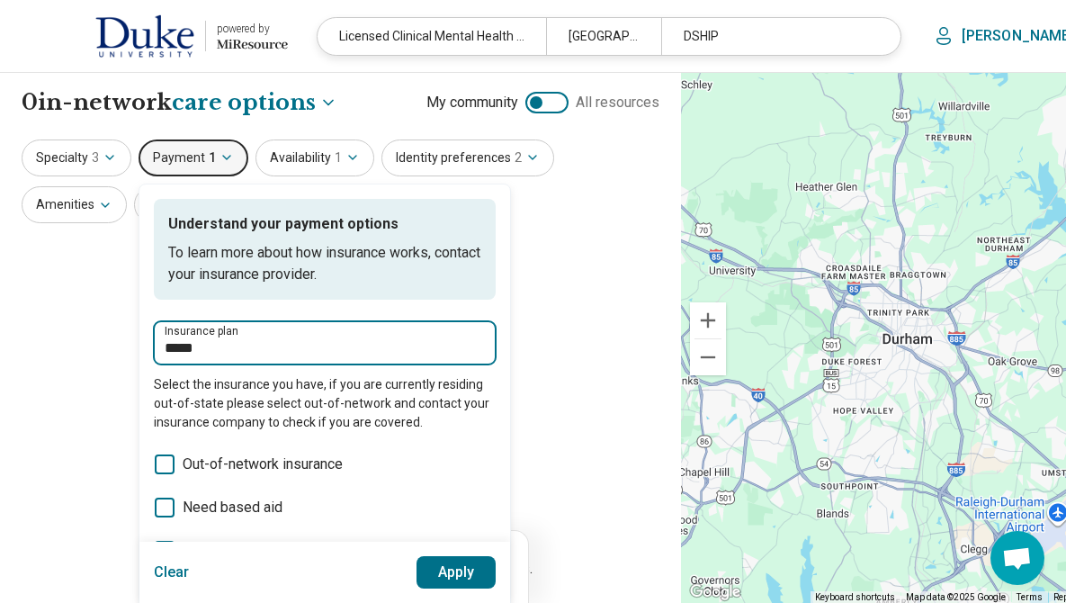
click at [250, 344] on input "*****" at bounding box center [325, 348] width 320 height 22
type input "*"
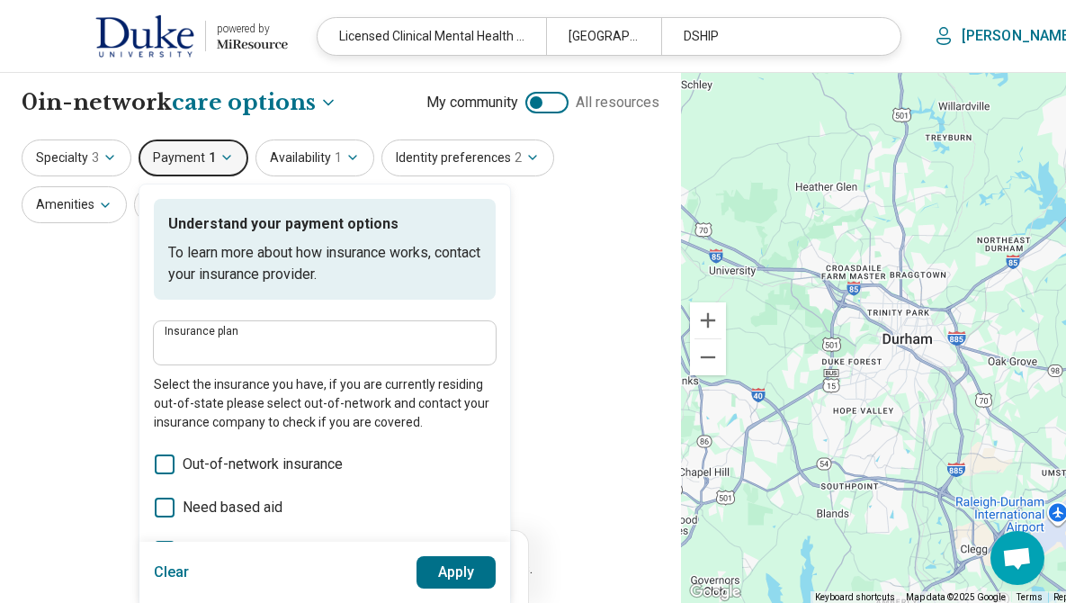
click at [445, 566] on button "Apply" at bounding box center [456, 572] width 80 height 32
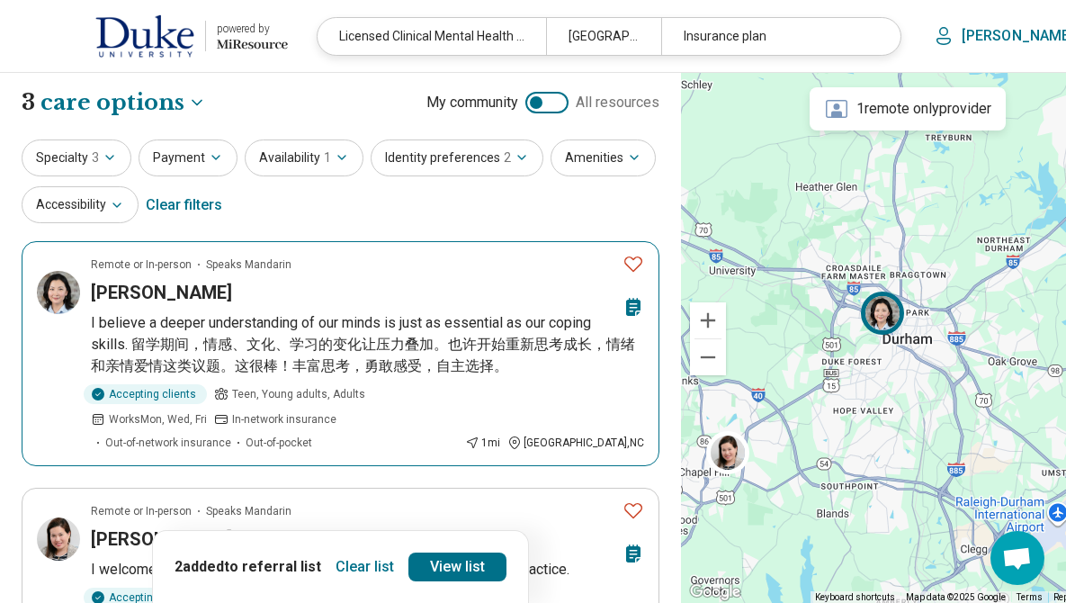
click at [622, 264] on icon "Favorite" at bounding box center [633, 264] width 22 height 22
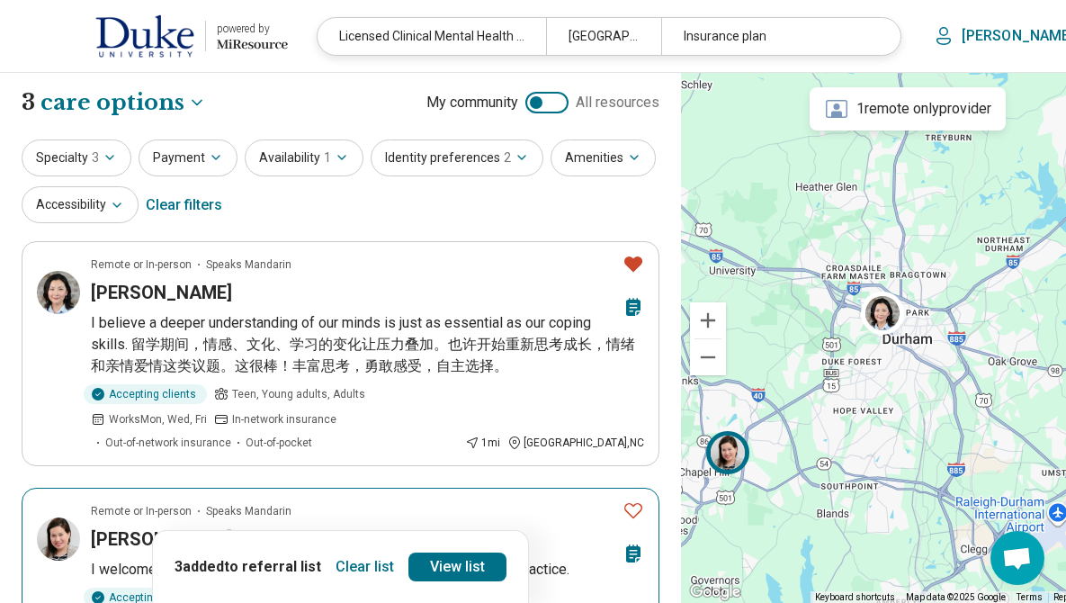
click at [624, 518] on icon "Favorite" at bounding box center [633, 510] width 18 height 15
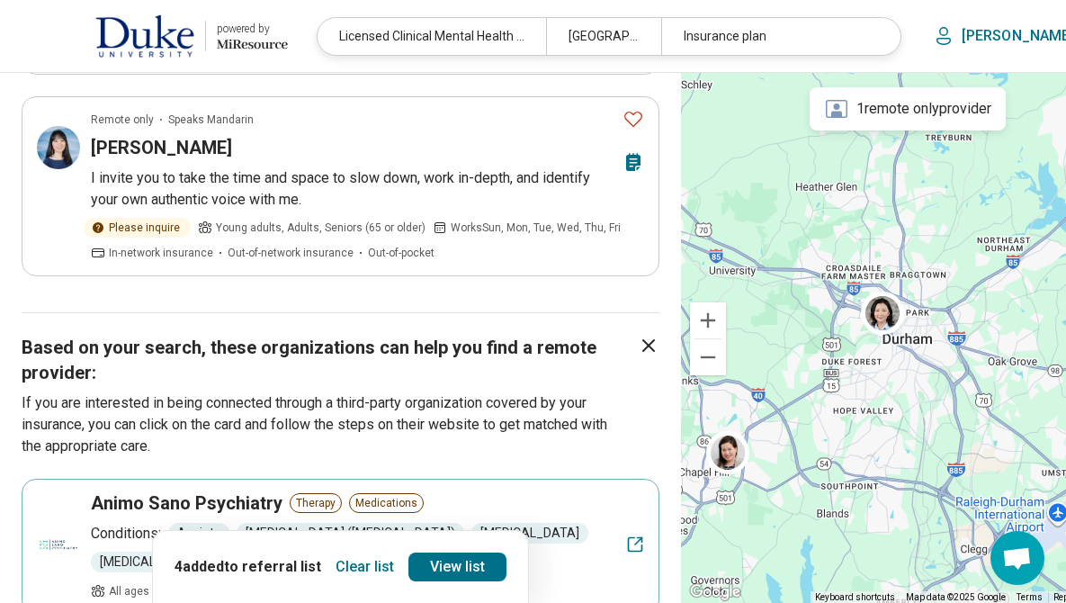
scroll to position [635, 0]
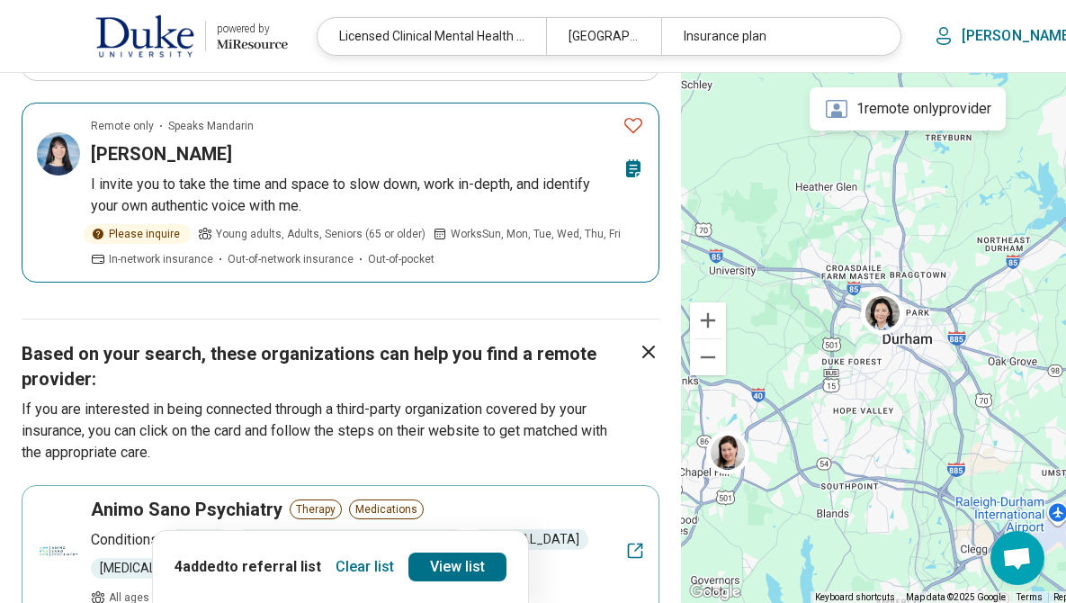
click at [622, 120] on icon "Favorite" at bounding box center [633, 125] width 22 height 22
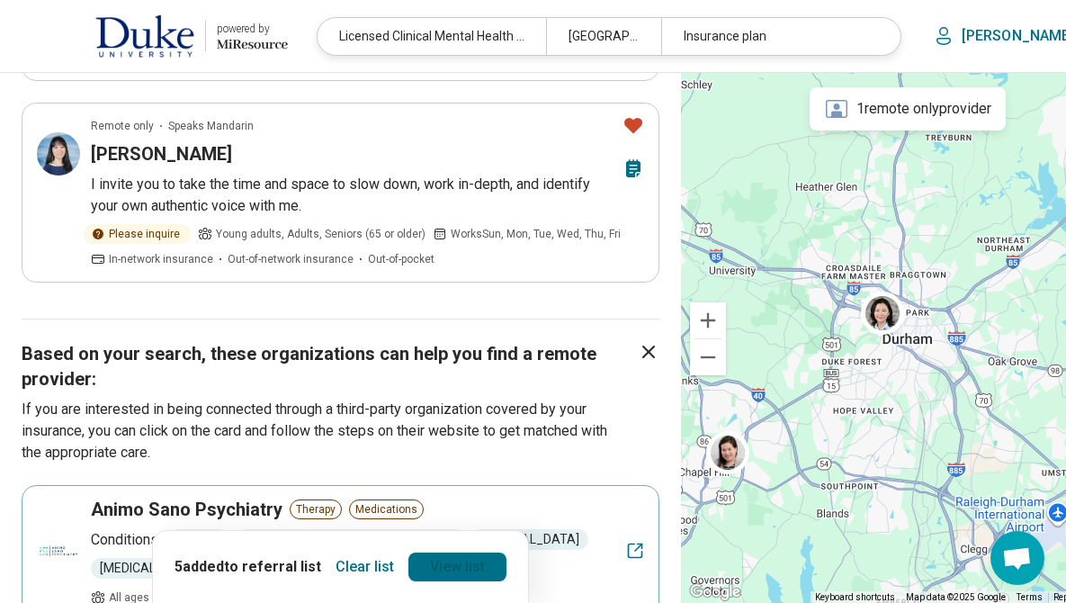
click at [434, 555] on link "View list" at bounding box center [457, 566] width 98 height 29
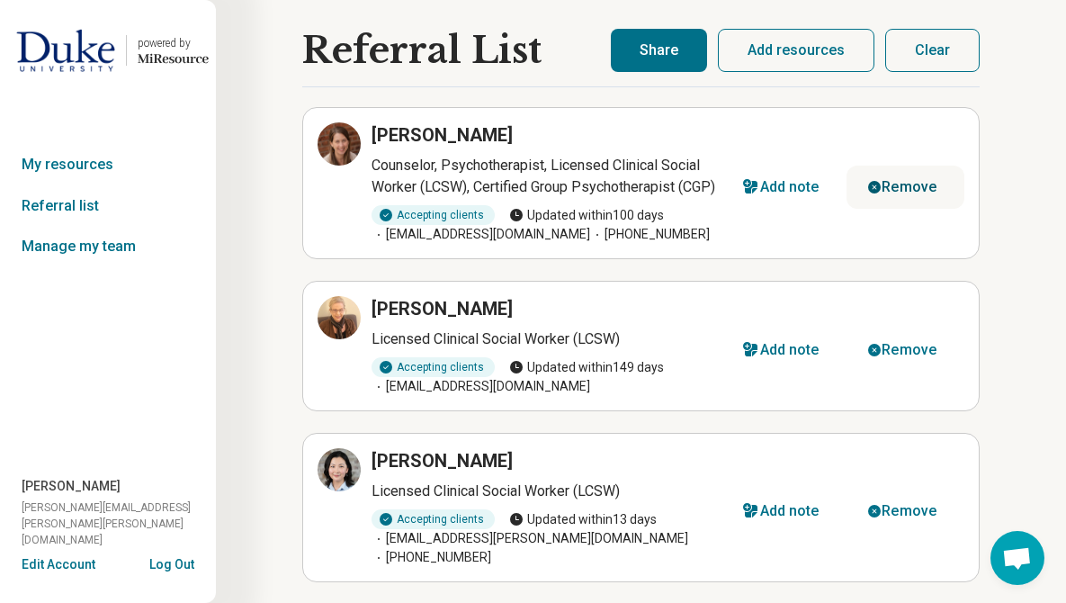
click at [908, 180] on div "Remove" at bounding box center [908, 187] width 55 height 14
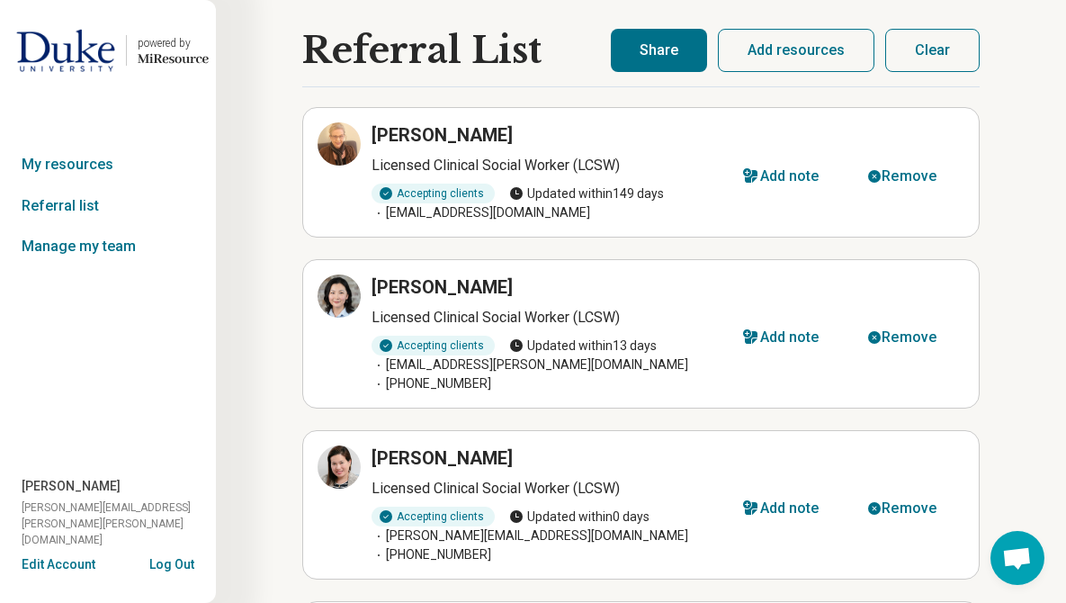
click at [908, 178] on div "Remove" at bounding box center [908, 176] width 55 height 14
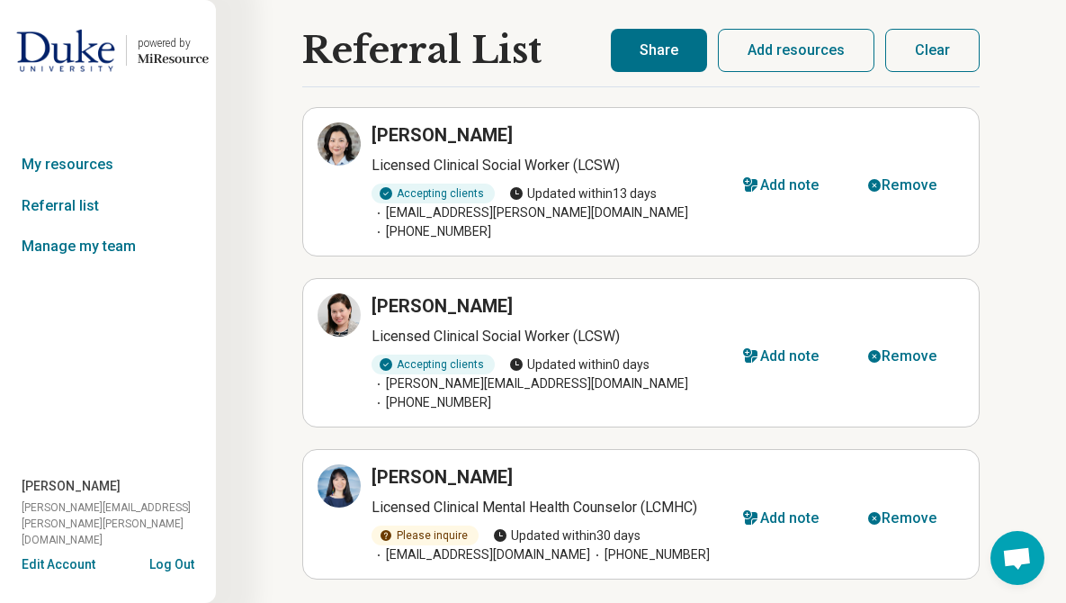
click at [688, 51] on button "Share" at bounding box center [659, 50] width 96 height 43
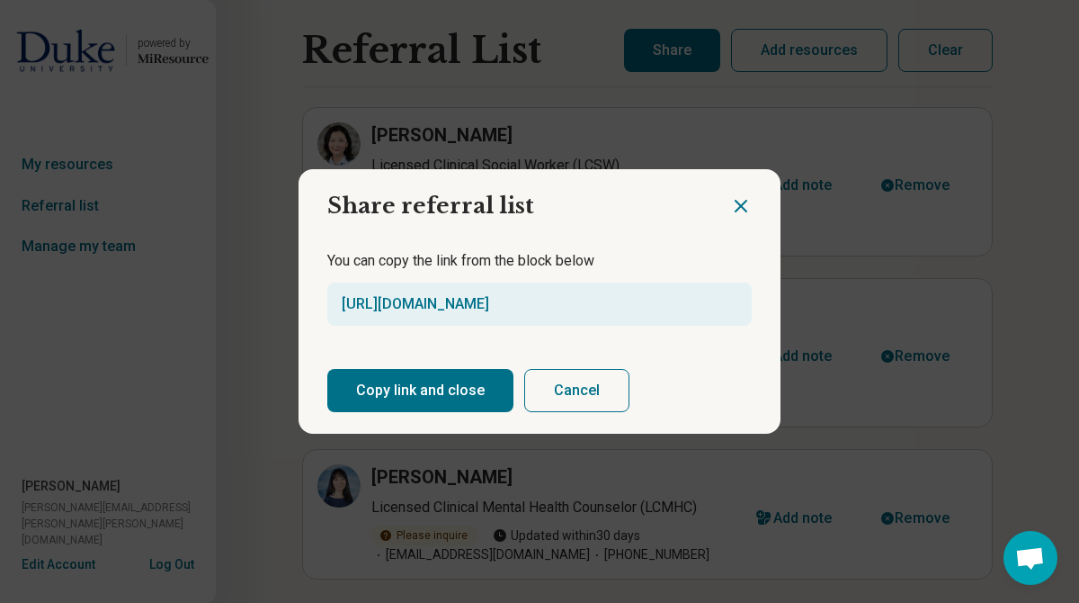
click at [454, 402] on button "Copy link and close" at bounding box center [420, 390] width 186 height 43
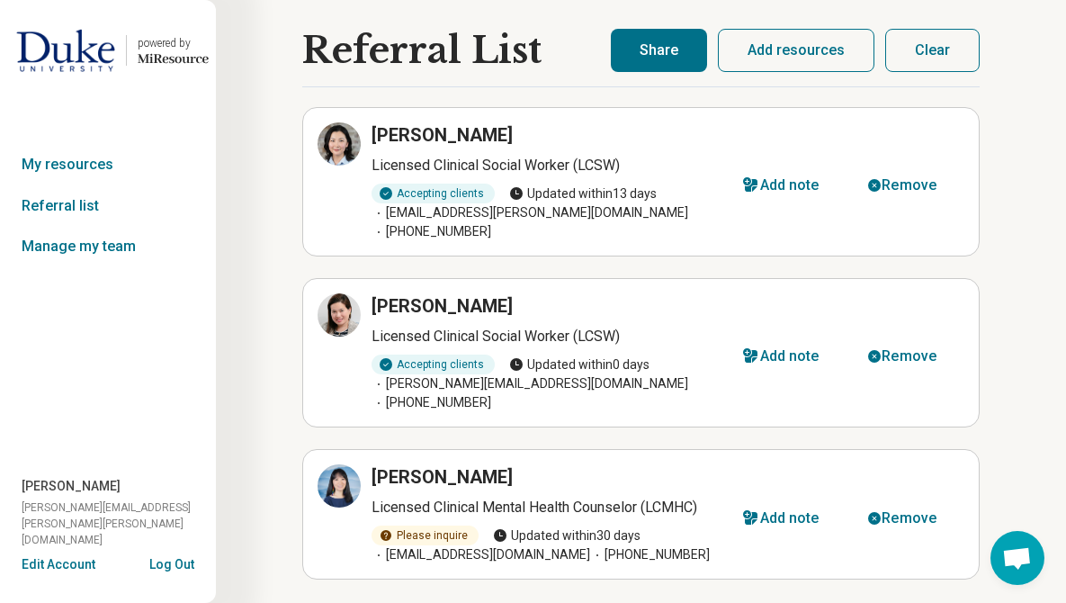
click at [658, 49] on button "Share" at bounding box center [659, 50] width 96 height 43
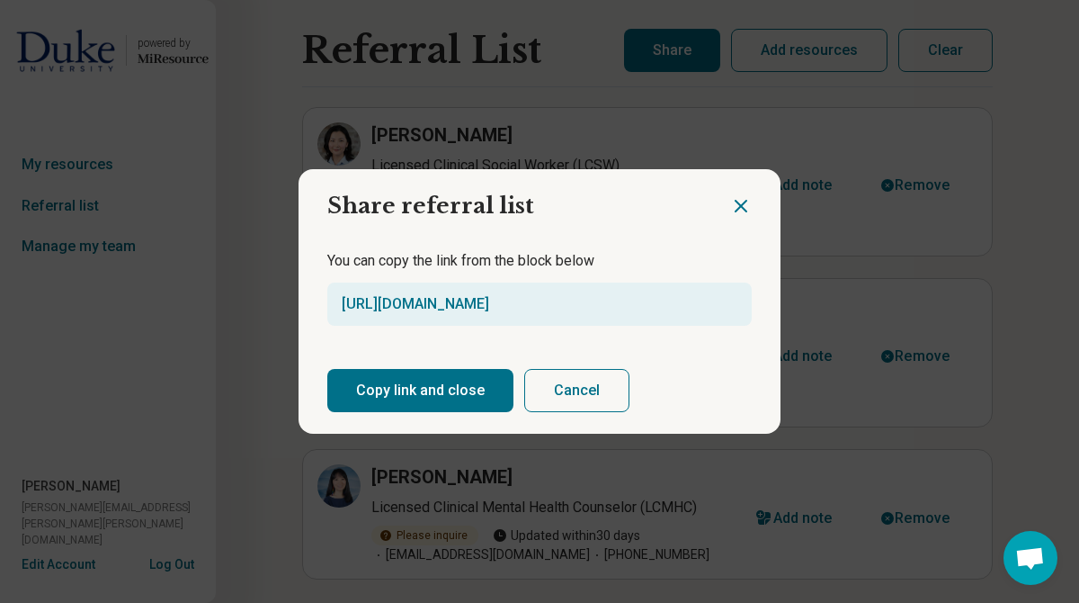
click at [368, 394] on button "Copy link and close" at bounding box center [420, 390] width 186 height 43
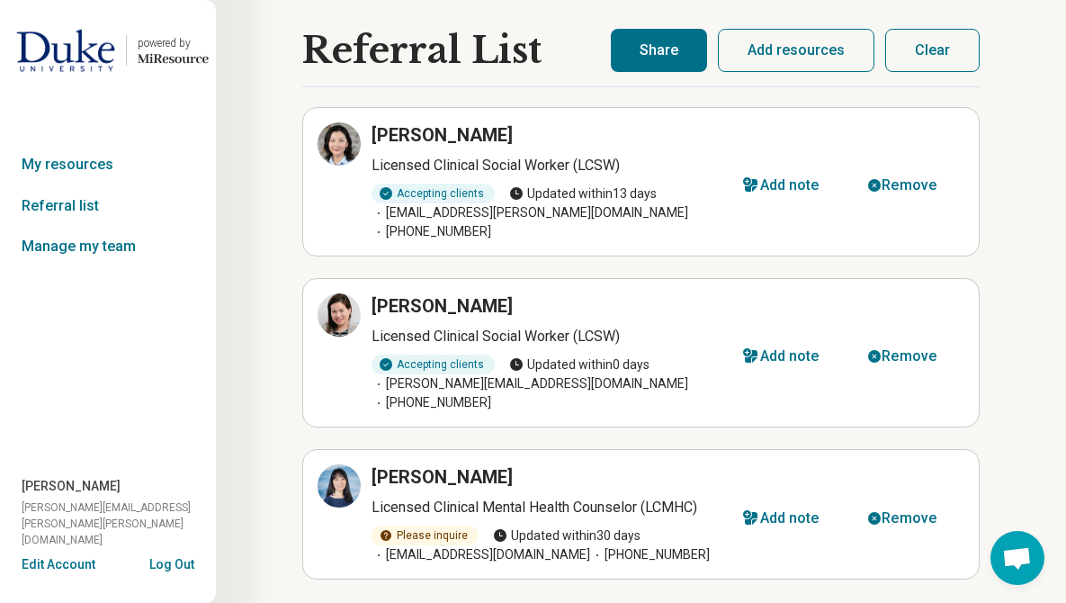
click at [647, 44] on button "Share" at bounding box center [659, 50] width 96 height 43
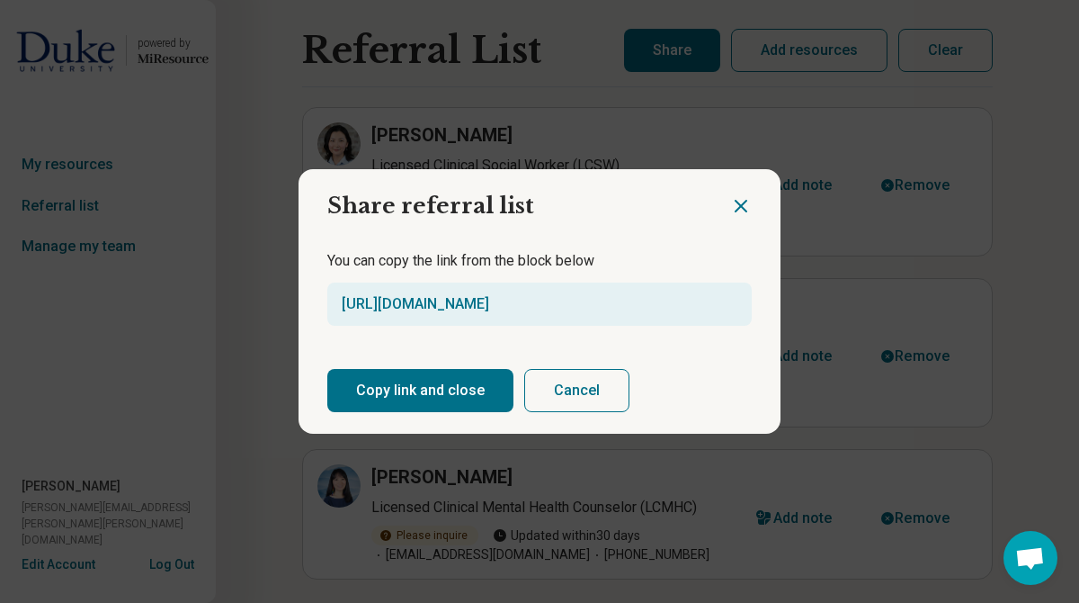
click at [457, 372] on button "Copy link and close" at bounding box center [420, 390] width 186 height 43
